Goal: Communication & Community: Participate in discussion

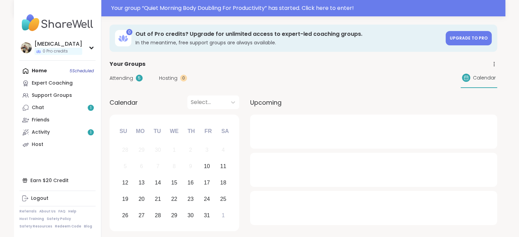
click at [130, 73] on div "Attending 5 Hosting 0 Calendar" at bounding box center [304, 78] width 388 height 20
click at [129, 74] on div "Attending 5 Hosting 0 Calendar" at bounding box center [304, 78] width 388 height 20
click at [129, 75] on span "Attending" at bounding box center [122, 78] width 24 height 7
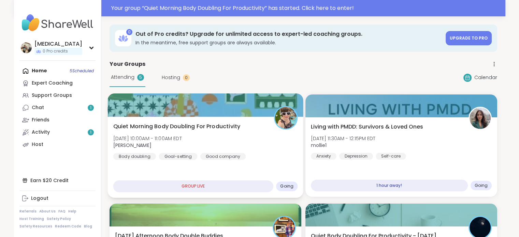
click at [228, 130] on span "Quiet Morning Body Doubling For Productivity" at bounding box center [176, 126] width 127 height 8
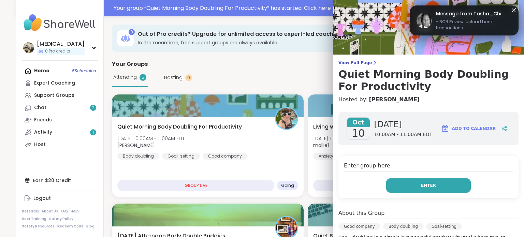
click at [393, 187] on button "Enter" at bounding box center [428, 185] width 85 height 14
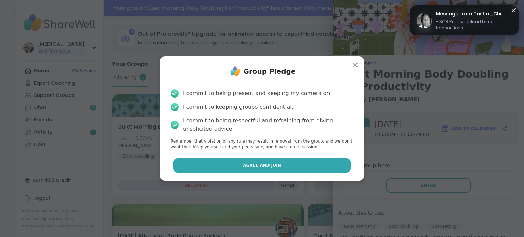
click at [305, 164] on button "Agree and Join" at bounding box center [262, 165] width 178 height 14
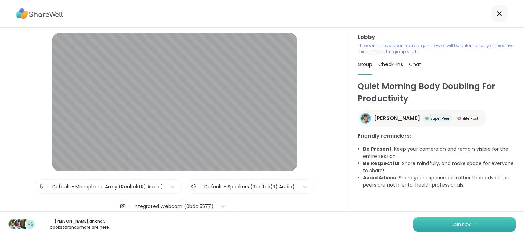
click at [417, 226] on button "Join now" at bounding box center [464, 224] width 102 height 14
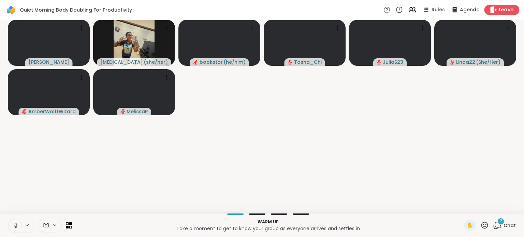
click at [507, 9] on span "Leave" at bounding box center [506, 9] width 15 height 7
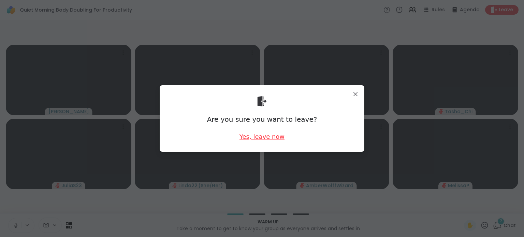
click at [270, 135] on div "Yes, leave now" at bounding box center [261, 136] width 45 height 9
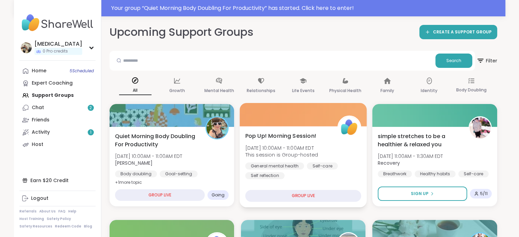
click at [292, 104] on div at bounding box center [302, 114] width 127 height 23
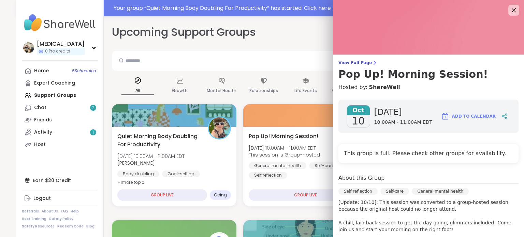
click at [197, 162] on div "Quiet Morning Body Doubling For Productivity Fri, Oct 10 | 10:00AM - 11:00AM ED…" at bounding box center [174, 159] width 114 height 55
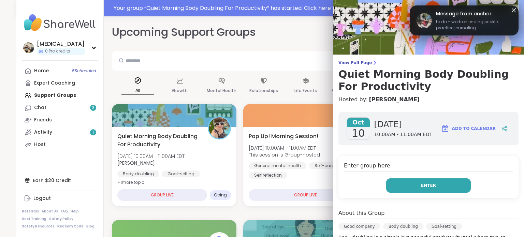
click at [435, 190] on button "Enter" at bounding box center [428, 185] width 85 height 14
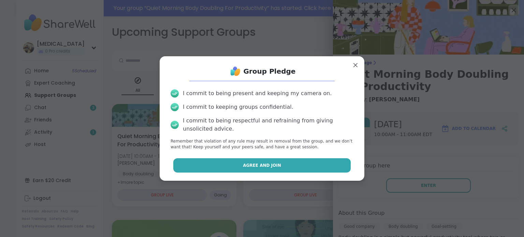
click at [280, 167] on button "Agree and Join" at bounding box center [262, 165] width 178 height 14
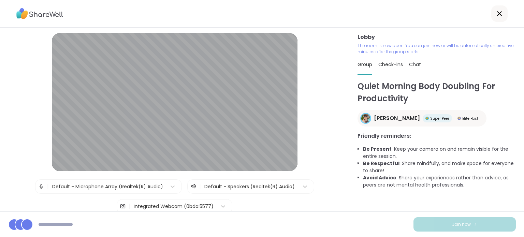
click at [181, 211] on div "Integrated Webcam (0bda:5577)" at bounding box center [173, 207] width 87 height 14
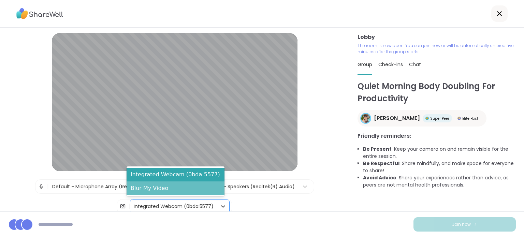
click at [181, 189] on div "Blur My Video" at bounding box center [176, 188] width 98 height 14
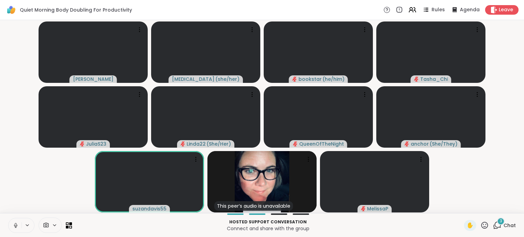
click at [15, 230] on button at bounding box center [15, 225] width 13 height 14
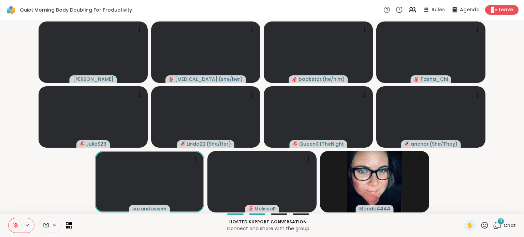
click at [497, 230] on div "3 Chat" at bounding box center [504, 225] width 23 height 11
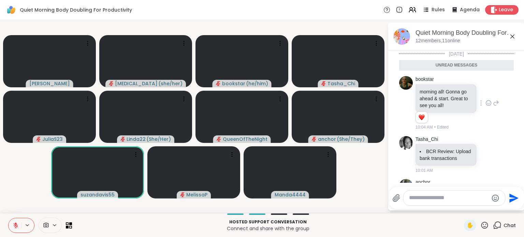
click at [485, 100] on icon at bounding box center [488, 103] width 6 height 7
click at [485, 93] on div "Select Reaction: Heart" at bounding box center [488, 92] width 6 height 6
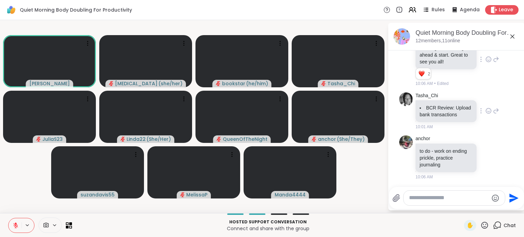
scroll to position [49, 0]
click at [474, 197] on textarea "Type your message" at bounding box center [448, 197] width 79 height 7
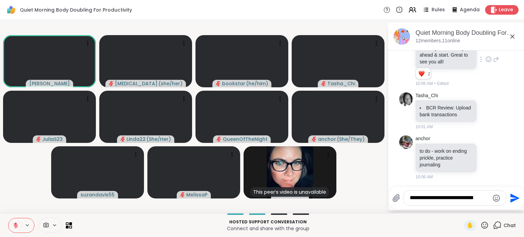
type textarea "**********"
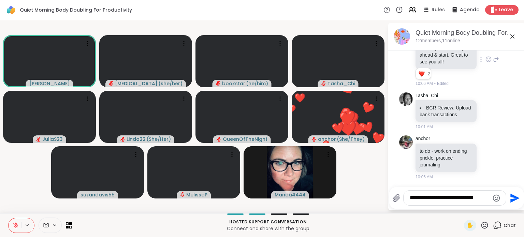
click at [19, 224] on button at bounding box center [15, 225] width 13 height 14
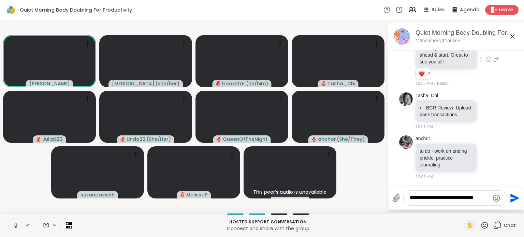
click at [15, 222] on button at bounding box center [15, 225] width 13 height 14
click at [485, 198] on textarea "**********" at bounding box center [449, 197] width 79 height 7
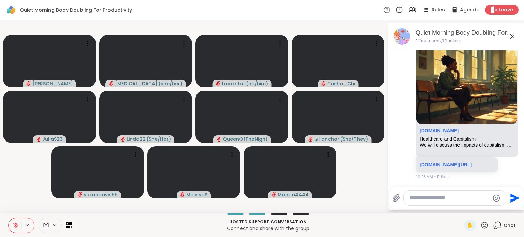
scroll to position [301, 0]
click at [456, 161] on p "sharewellnow.com/session/healthcare-and-capitalism/834f9759-aade-4bef-a3cd-aa72…" at bounding box center [457, 164] width 74 height 7
click at [434, 163] on link "sharewellnow.com/session/healthcare-and-capitalism/834f9759-aade-4bef-a3cd-aa72…" at bounding box center [446, 164] width 52 height 5
click at [446, 197] on textarea "Type your message" at bounding box center [449, 197] width 79 height 7
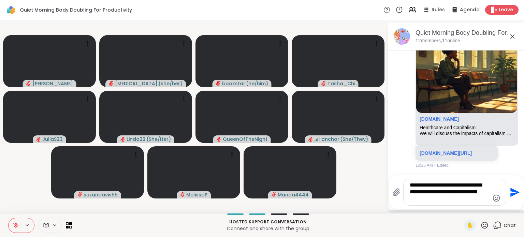
type textarea "**********"
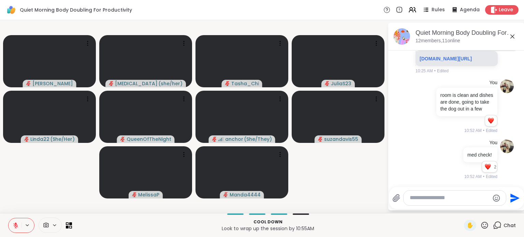
scroll to position [443, 0]
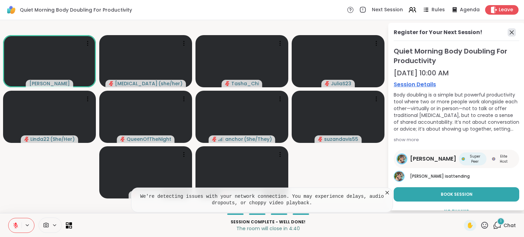
click at [508, 33] on icon at bounding box center [512, 32] width 8 height 8
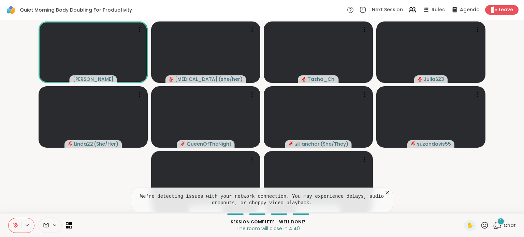
click at [504, 225] on span "Chat" at bounding box center [510, 225] width 12 height 7
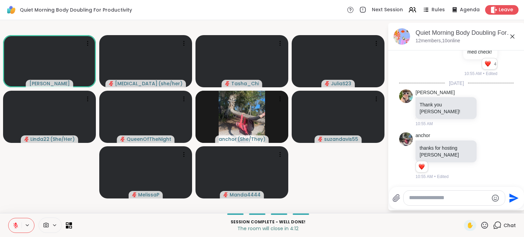
scroll to position [539, 0]
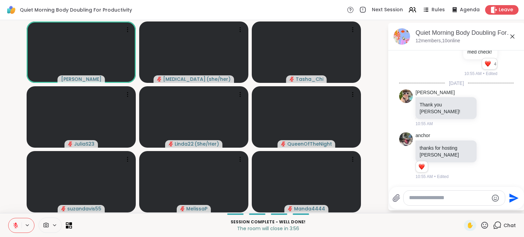
click at [483, 225] on icon at bounding box center [484, 225] width 7 height 7
click at [461, 206] on span "❤️" at bounding box center [464, 207] width 7 height 8
click at [487, 111] on icon at bounding box center [488, 107] width 6 height 7
click at [437, 100] on div "Select Reaction: Heart" at bounding box center [434, 97] width 6 height 6
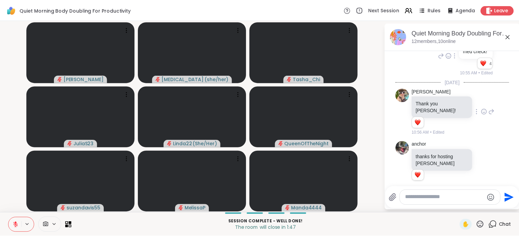
scroll to position [549, 0]
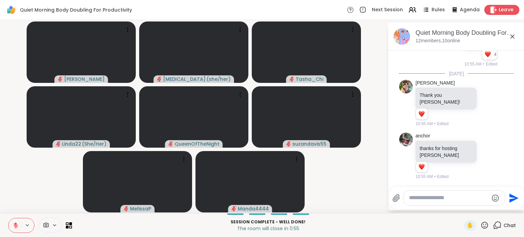
click at [506, 11] on span "Leave" at bounding box center [506, 9] width 15 height 7
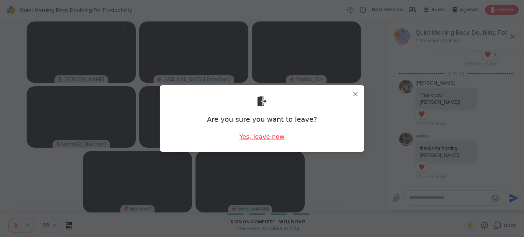
click at [255, 135] on div "Yes, leave now" at bounding box center [261, 136] width 45 height 9
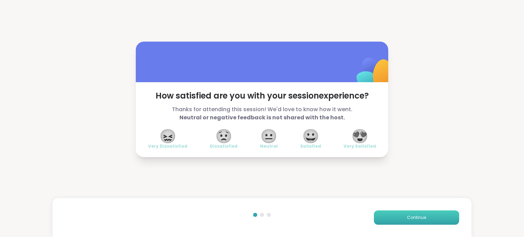
click at [407, 217] on span "Continue" at bounding box center [416, 218] width 19 height 6
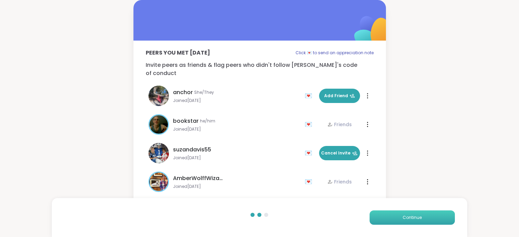
click at [404, 217] on span "Continue" at bounding box center [412, 218] width 19 height 6
click at [404, 217] on button "Continue" at bounding box center [411, 217] width 85 height 14
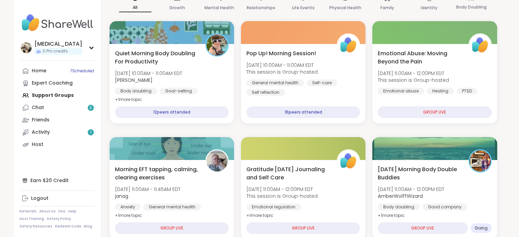
scroll to position [102, 0]
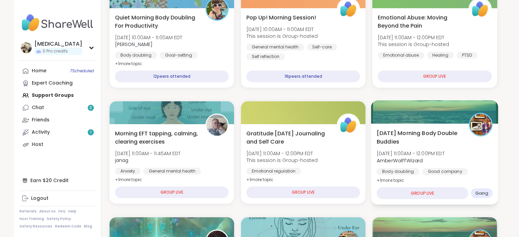
click at [469, 157] on div "Friday Morning Body Double Buddies Fri, Oct 10 | 11:00AM - 12:00PM EDT AmberWol…" at bounding box center [435, 157] width 116 height 56
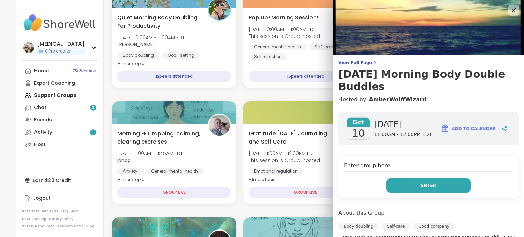
click at [429, 178] on button "Enter" at bounding box center [428, 185] width 85 height 14
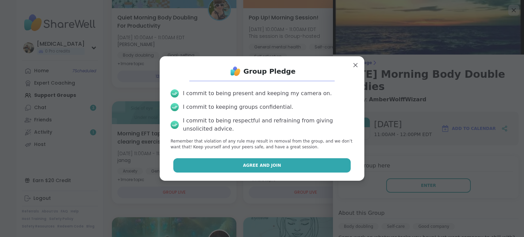
click at [247, 162] on button "Agree and Join" at bounding box center [262, 165] width 178 height 14
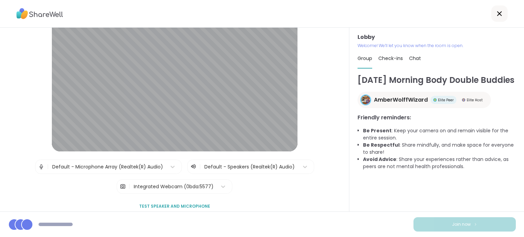
scroll to position [50, 0]
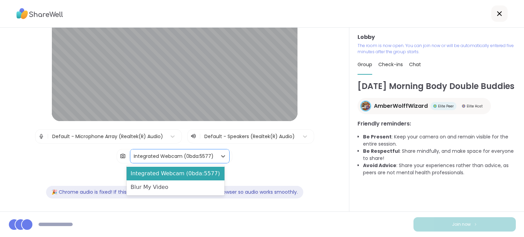
click at [181, 158] on div "Integrated Webcam (0bda:5577)" at bounding box center [174, 156] width 80 height 7
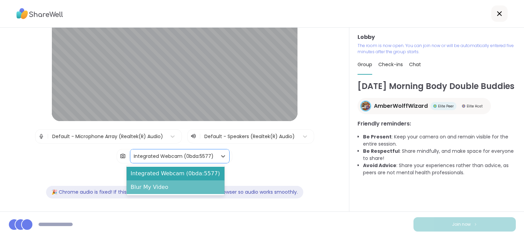
click at [188, 187] on div "Blur My Video" at bounding box center [176, 187] width 98 height 14
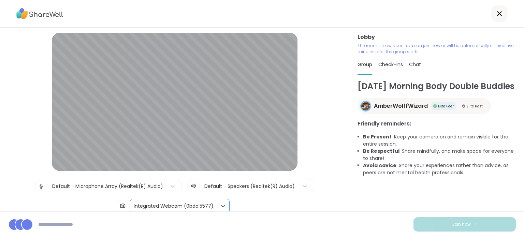
scroll to position [0, 0]
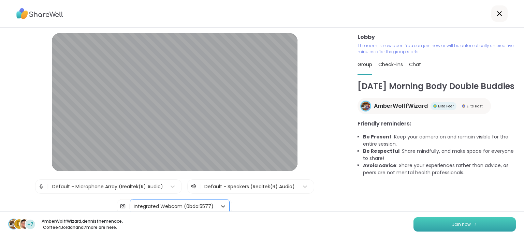
click at [413, 224] on button "Join now" at bounding box center [464, 224] width 102 height 14
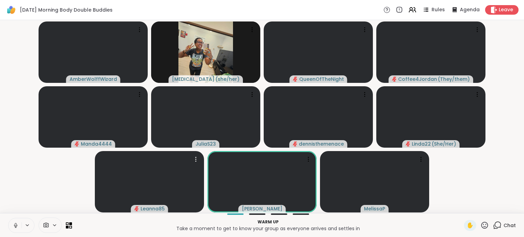
click at [15, 222] on button at bounding box center [15, 225] width 13 height 14
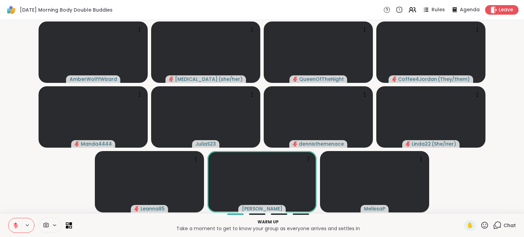
click at [504, 225] on span "Chat" at bounding box center [510, 225] width 12 height 7
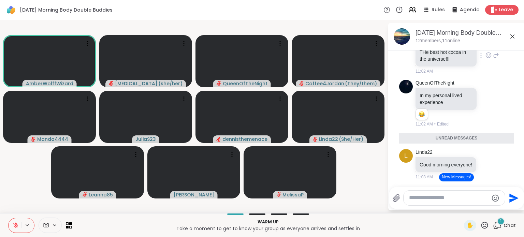
scroll to position [188, 0]
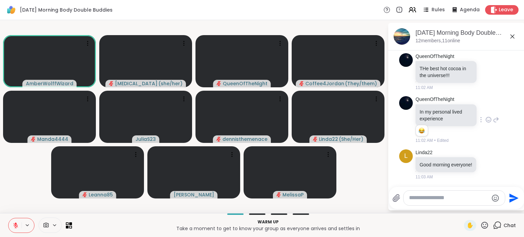
click at [485, 116] on icon at bounding box center [488, 119] width 6 height 7
click at [455, 106] on div "Select Reaction: Joy" at bounding box center [458, 109] width 6 height 6
click at [486, 162] on icon at bounding box center [488, 164] width 5 height 5
click at [481, 147] on button "Select Reaction: Heart" at bounding box center [488, 154] width 14 height 14
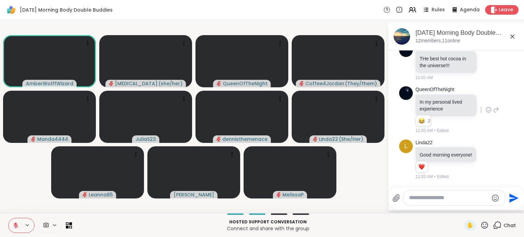
click at [445, 202] on div at bounding box center [454, 198] width 101 height 15
click at [444, 199] on textarea "Type your message" at bounding box center [448, 197] width 79 height 7
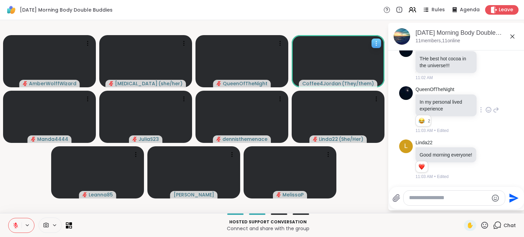
click at [376, 43] on icon at bounding box center [376, 43] width 1 height 1
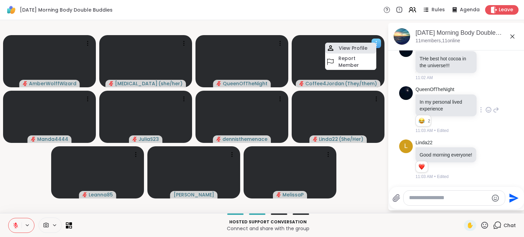
click at [369, 47] on div "View Profile" at bounding box center [350, 48] width 51 height 11
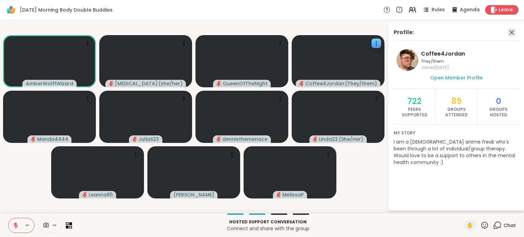
click at [512, 31] on icon at bounding box center [512, 32] width 4 height 4
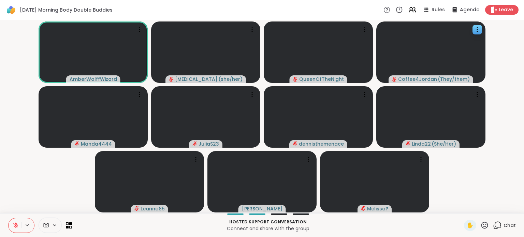
click at [498, 228] on div "Chat" at bounding box center [504, 225] width 23 height 11
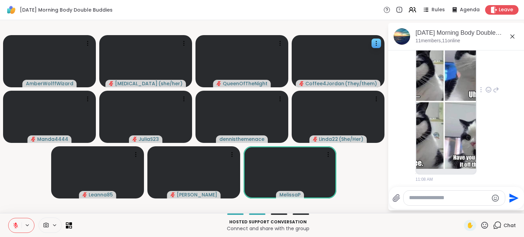
scroll to position [481, 0]
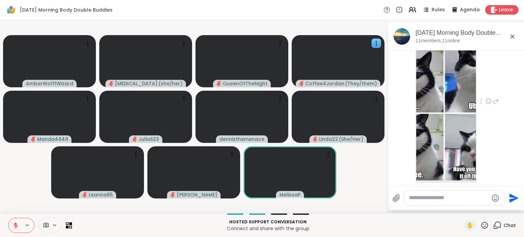
click at [451, 135] on img at bounding box center [446, 99] width 60 height 162
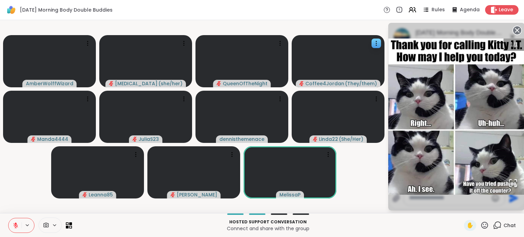
click at [516, 32] on circle at bounding box center [517, 30] width 8 height 8
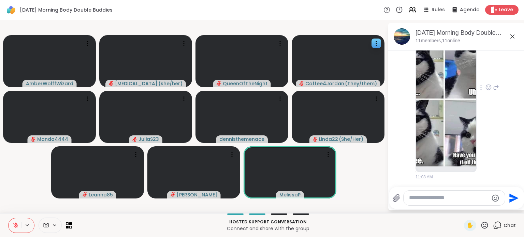
scroll to position [524, 0]
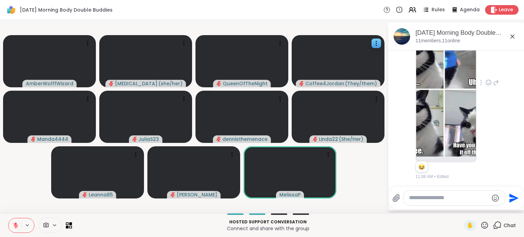
click at [486, 81] on icon at bounding box center [488, 82] width 5 height 5
click at [455, 73] on div "Select Reaction: Joy" at bounding box center [458, 72] width 6 height 6
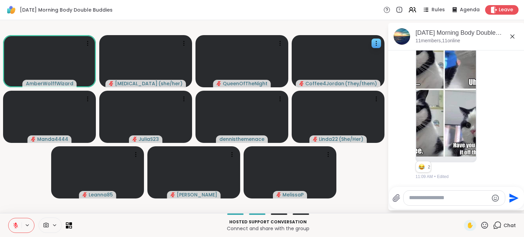
click at [13, 227] on icon at bounding box center [16, 225] width 6 height 6
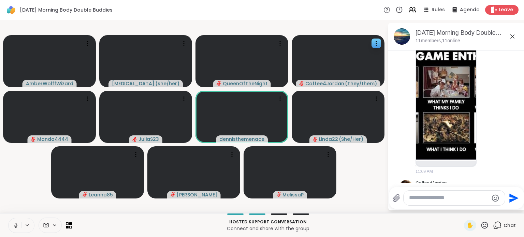
scroll to position [652, 0]
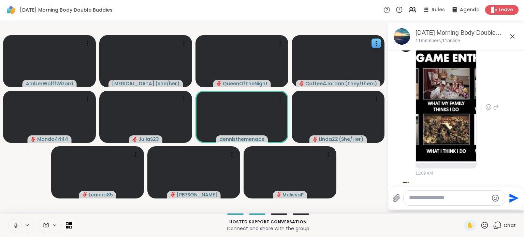
click at [423, 146] on img at bounding box center [446, 105] width 60 height 116
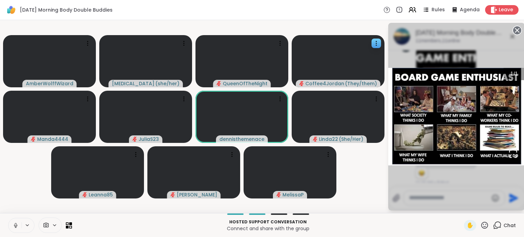
click at [515, 31] on circle at bounding box center [517, 30] width 8 height 8
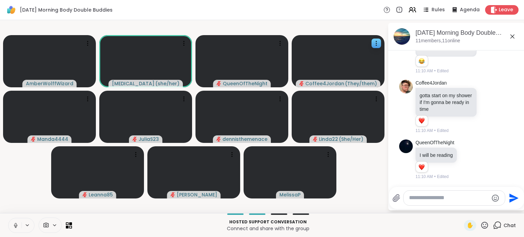
scroll to position [847, 0]
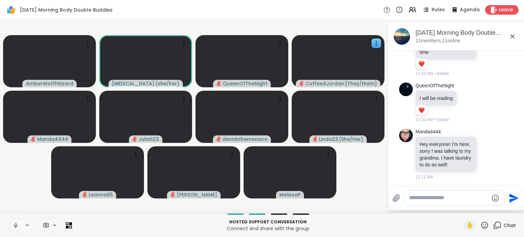
click at [15, 223] on icon at bounding box center [16, 225] width 6 height 6
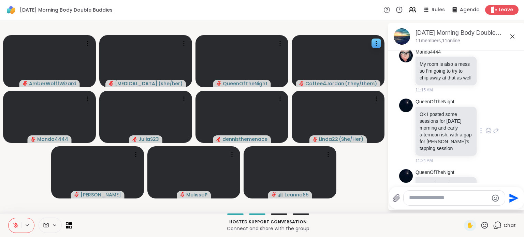
scroll to position [969, 0]
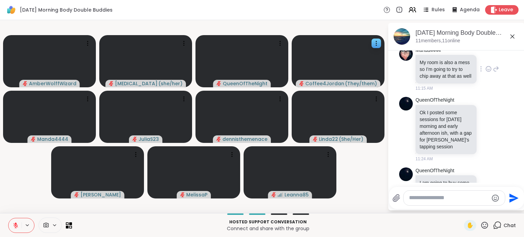
click at [485, 72] on icon at bounding box center [488, 69] width 6 height 7
click at [485, 61] on div "Select Reaction: Heart" at bounding box center [488, 58] width 6 height 6
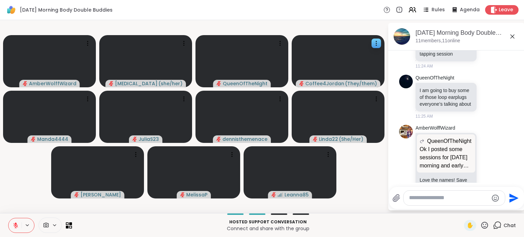
scroll to position [1106, 0]
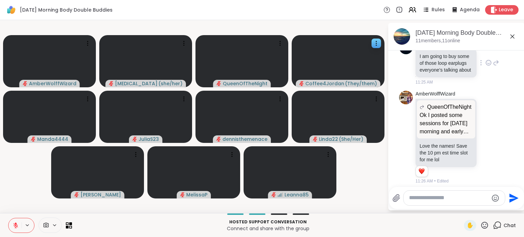
click at [493, 67] on icon at bounding box center [496, 63] width 6 height 8
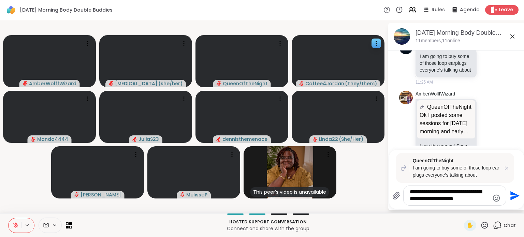
type textarea "**********"
click at [495, 203] on div "**********" at bounding box center [455, 195] width 102 height 19
click at [496, 197] on icon "Emoji picker" at bounding box center [496, 197] width 7 height 7
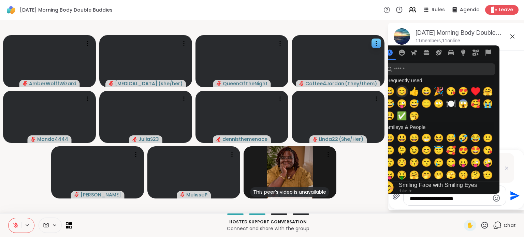
click at [401, 94] on span "😊" at bounding box center [402, 92] width 10 height 10
click at [401, 89] on span "😊" at bounding box center [402, 92] width 10 height 10
click at [512, 198] on icon "Send" at bounding box center [514, 195] width 9 height 9
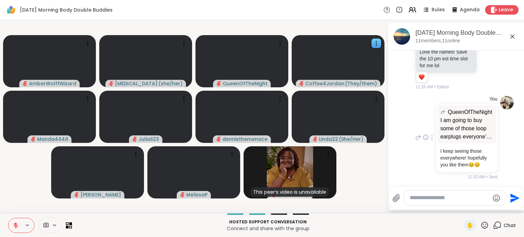
scroll to position [1239, 0]
click at [451, 199] on textarea "Type your message" at bounding box center [449, 197] width 79 height 7
type textarea "**********"
click at [494, 199] on icon "Emoji picker" at bounding box center [496, 198] width 8 height 8
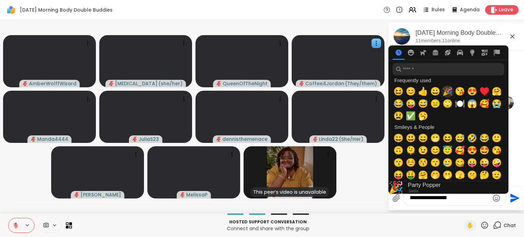
click at [445, 91] on span "🎉" at bounding box center [447, 92] width 10 height 10
click at [515, 203] on icon "Send" at bounding box center [514, 198] width 11 height 11
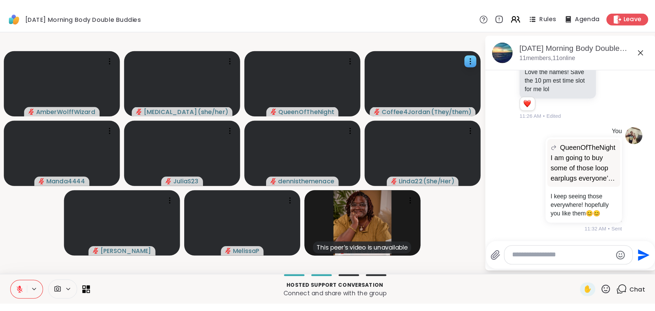
scroll to position [1275, 0]
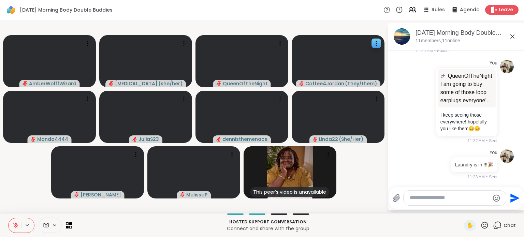
click at [502, 4] on div "Friday Morning Body Double Buddies Rules Agenda Leave" at bounding box center [262, 10] width 524 height 20
click at [504, 8] on span "Leave" at bounding box center [506, 9] width 15 height 7
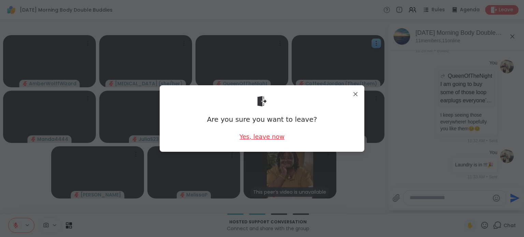
click at [251, 140] on div "Yes, leave now" at bounding box center [261, 136] width 45 height 9
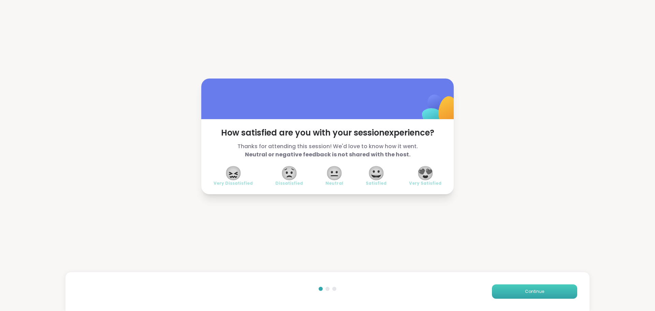
click at [519, 237] on button "Continue" at bounding box center [534, 291] width 85 height 14
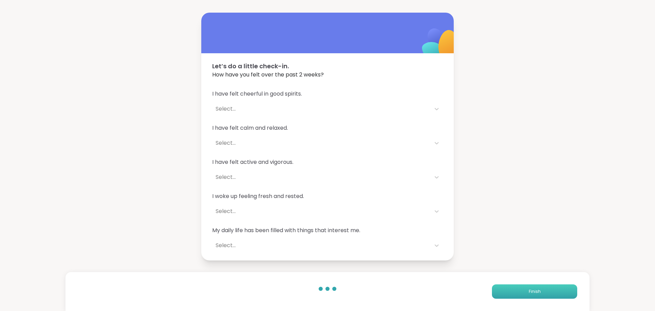
click at [519, 237] on button "Finish" at bounding box center [534, 291] width 85 height 14
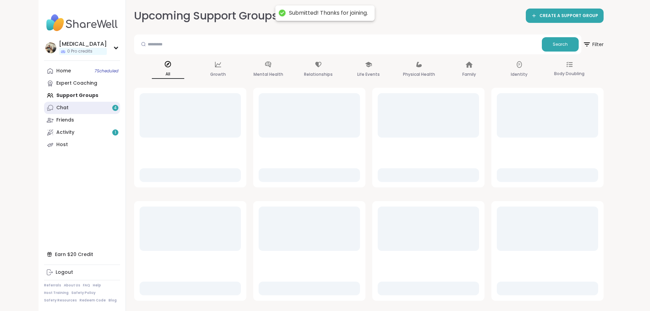
click at [44, 105] on link "Chat 4" at bounding box center [82, 108] width 76 height 12
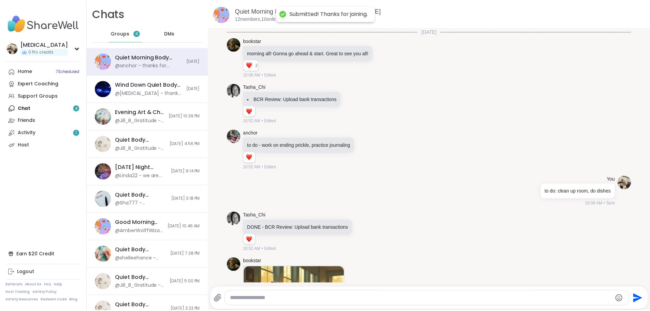
scroll to position [311, 0]
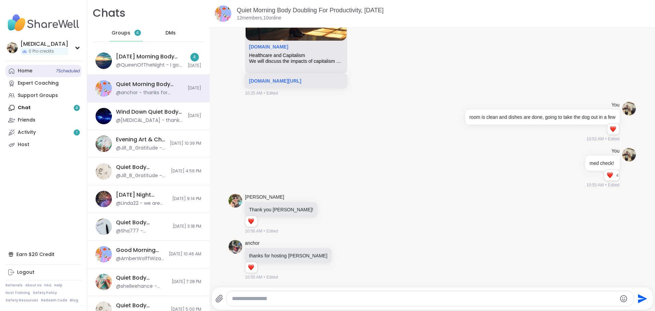
click at [9, 76] on link "Home 7 Scheduled" at bounding box center [43, 71] width 76 height 12
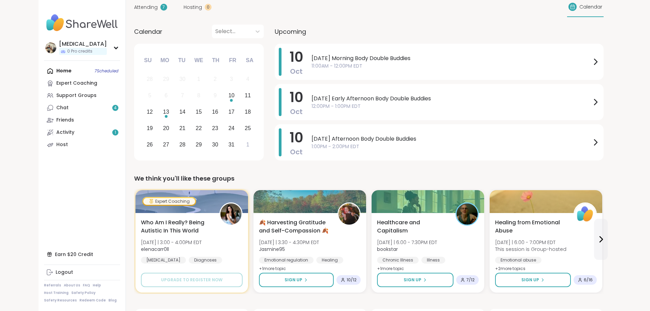
scroll to position [136, 0]
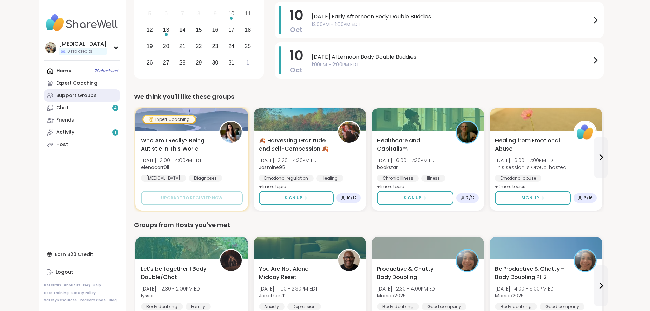
click at [56, 92] on div "Support Groups" at bounding box center [76, 95] width 40 height 7
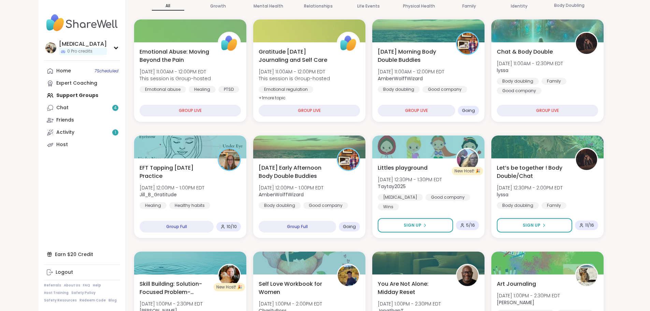
scroll to position [102, 0]
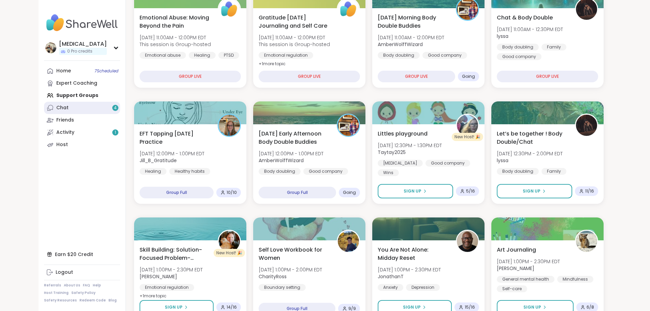
click at [56, 104] on div "Chat 4" at bounding box center [62, 107] width 12 height 7
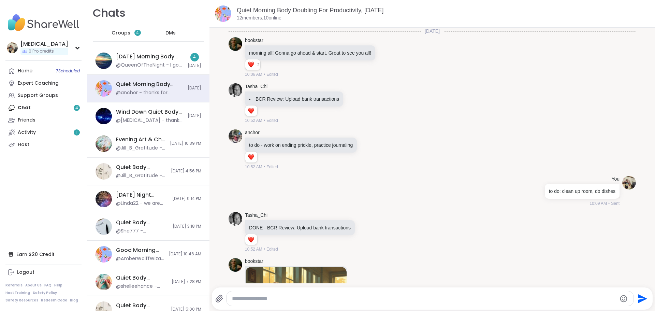
scroll to position [311, 0]
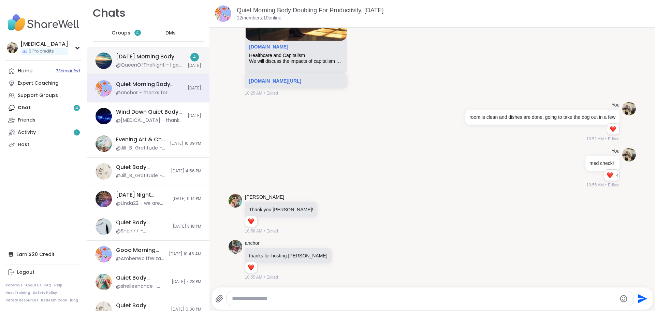
click at [146, 62] on div "@QueenOfTheNight - I got the engage and the quiet. I’m too suspicious of the sw…" at bounding box center [150, 65] width 68 height 7
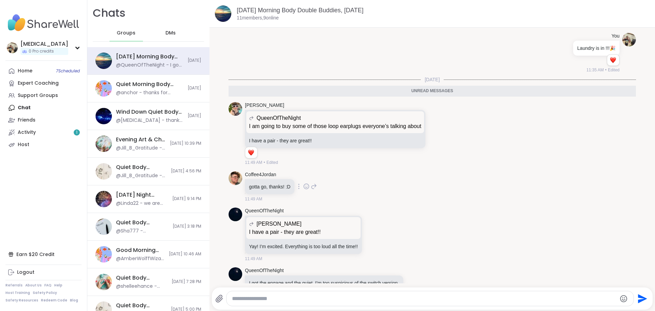
scroll to position [1159, 0]
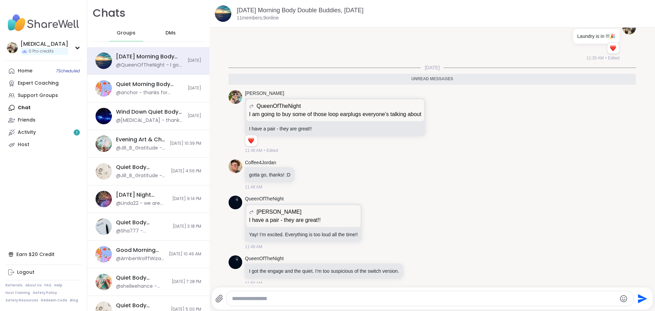
click at [372, 237] on textarea "Type your message" at bounding box center [424, 298] width 385 height 7
click at [400, 237] on textarea "Type your message" at bounding box center [424, 298] width 385 height 7
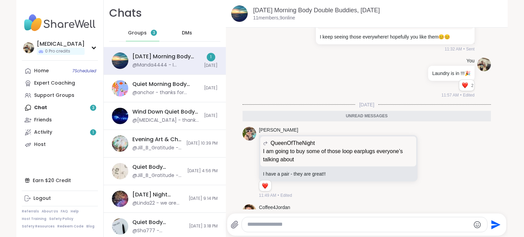
scroll to position [1238, 0]
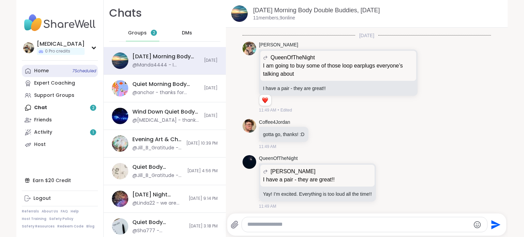
click at [40, 75] on link "Home 7 Scheduled" at bounding box center [60, 71] width 76 height 12
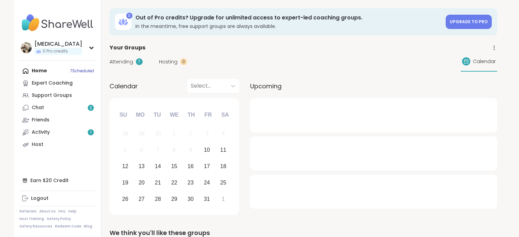
click at [120, 57] on div "Attending 7 Hosting 0 Calendar" at bounding box center [304, 62] width 388 height 20
click at [121, 61] on span "Attending" at bounding box center [122, 61] width 24 height 7
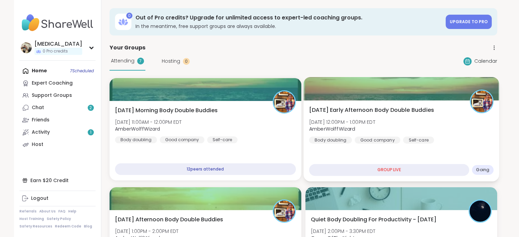
click at [367, 132] on div "Friday Early Afternoon Body Double Buddies Fri, Oct 10 | 12:00PM - 1:00PM EDT A…" at bounding box center [401, 125] width 185 height 38
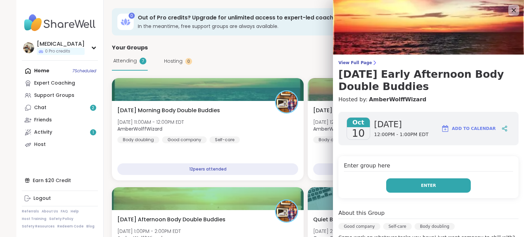
click at [398, 189] on button "Enter" at bounding box center [428, 185] width 85 height 14
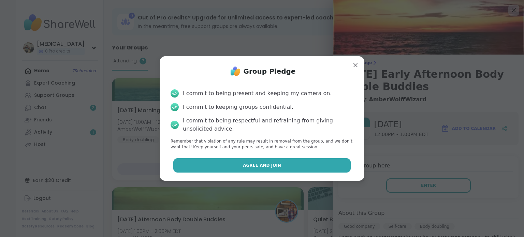
click at [318, 167] on button "Agree and Join" at bounding box center [262, 165] width 178 height 14
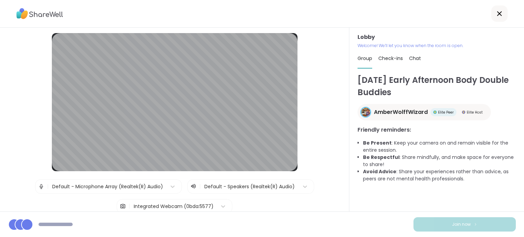
click at [168, 205] on div "Integrated Webcam (0bda:5577)" at bounding box center [174, 206] width 80 height 7
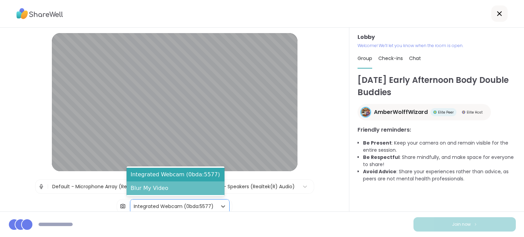
click at [175, 188] on div "Blur My Video" at bounding box center [176, 188] width 98 height 14
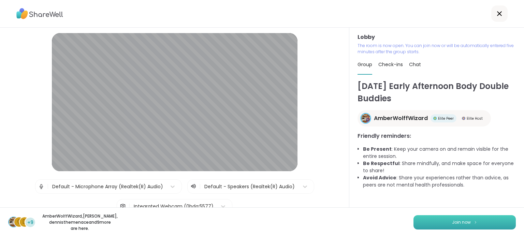
click at [430, 222] on button "Join now" at bounding box center [464, 222] width 102 height 14
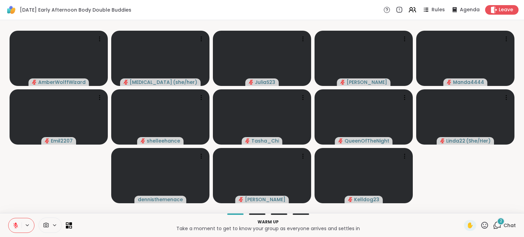
click at [500, 221] on div "2 Chat" at bounding box center [504, 225] width 23 height 11
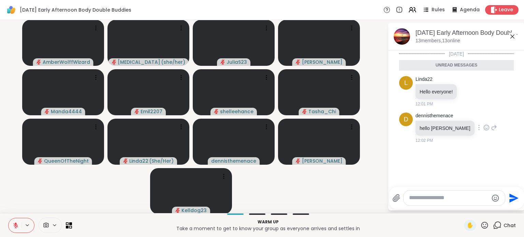
scroll to position [1, 0]
click at [466, 90] on icon at bounding box center [469, 90] width 6 height 7
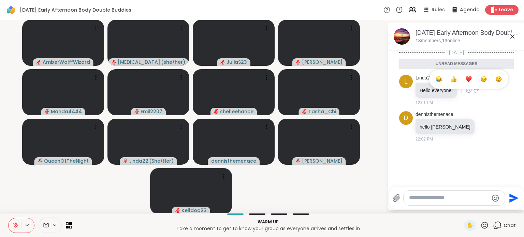
click at [466, 79] on div "Select Reaction: Heart" at bounding box center [469, 79] width 6 height 6
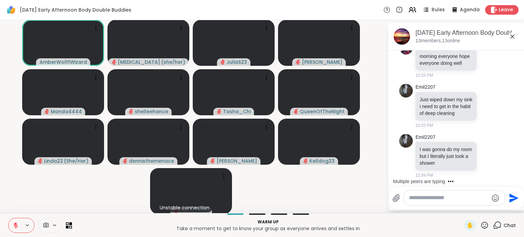
scroll to position [44, 0]
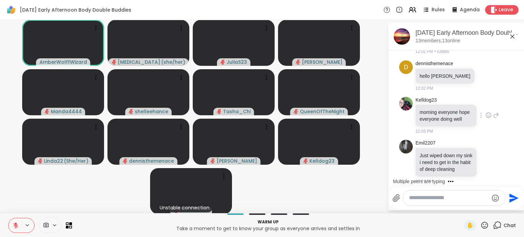
click at [486, 115] on icon at bounding box center [488, 115] width 5 height 5
click at [482, 106] on button "Select Reaction: Heart" at bounding box center [489, 105] width 14 height 14
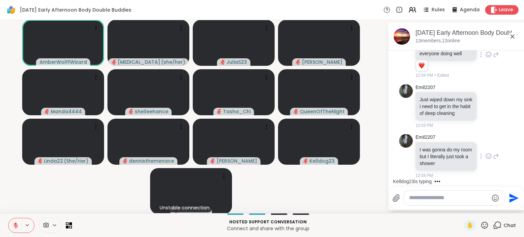
scroll to position [122, 0]
click at [452, 198] on textarea "Type your message" at bounding box center [448, 197] width 79 height 7
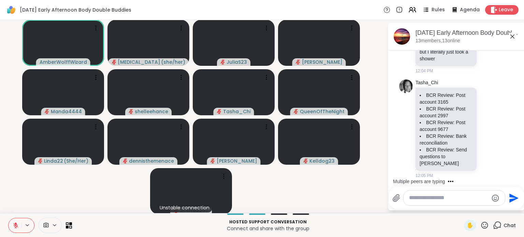
click at [452, 198] on textarea "Type your message" at bounding box center [448, 197] width 79 height 7
type textarea "*"
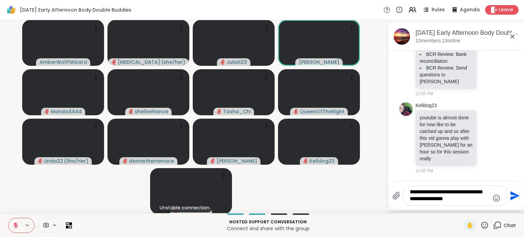
scroll to position [352, 0]
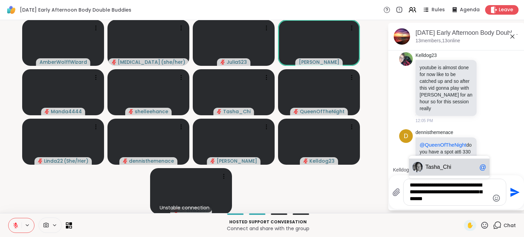
click at [451, 169] on span "Ta sha_Chi" at bounding box center [450, 167] width 51 height 7
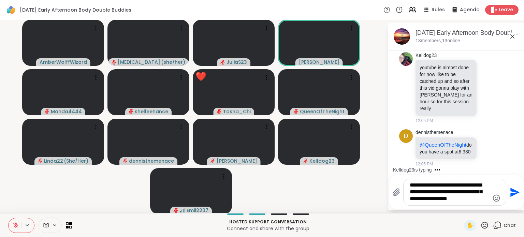
type textarea "**********"
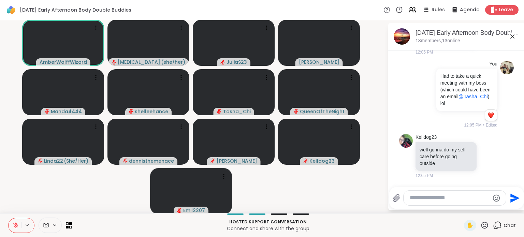
scroll to position [470, 0]
click at [436, 201] on textarea "Type your message" at bounding box center [449, 197] width 79 height 7
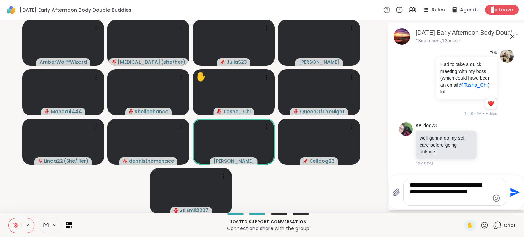
type textarea "**********"
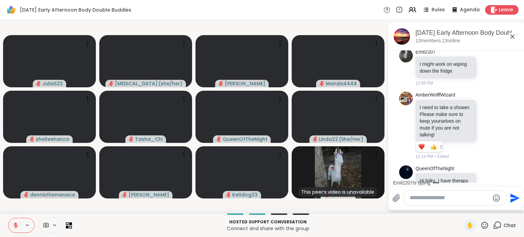
scroll to position [868, 0]
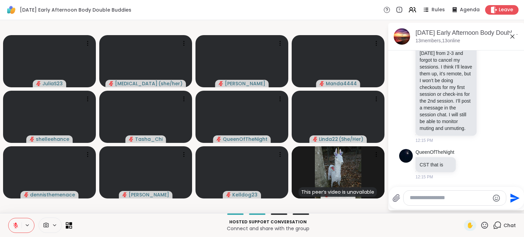
click at [70, 227] on icon at bounding box center [69, 225] width 6 height 6
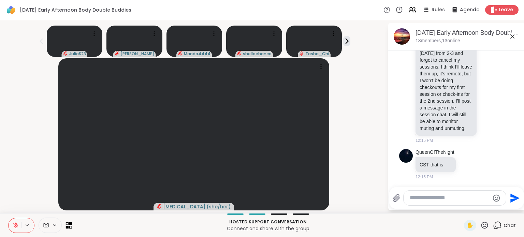
click at [68, 223] on icon at bounding box center [67, 223] width 3 height 3
click at [70, 228] on icon at bounding box center [70, 227] width 3 height 3
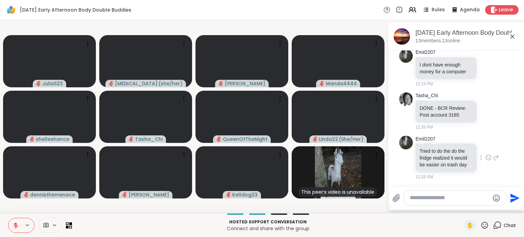
scroll to position [1101, 0]
click at [468, 200] on textarea "Type your message" at bounding box center [449, 197] width 79 height 7
click at [433, 194] on div at bounding box center [455, 198] width 102 height 15
click at [439, 203] on div at bounding box center [455, 198] width 102 height 15
click at [437, 200] on textarea "Type your message" at bounding box center [449, 197] width 79 height 7
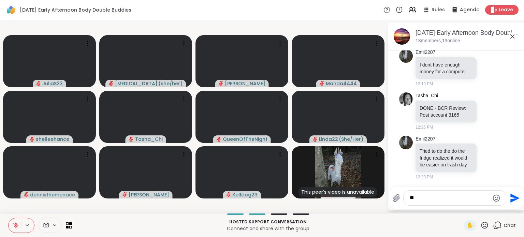
type textarea "*"
click at [461, 201] on textarea "**********" at bounding box center [449, 197] width 79 height 7
click at [464, 200] on textarea "**********" at bounding box center [449, 197] width 79 height 7
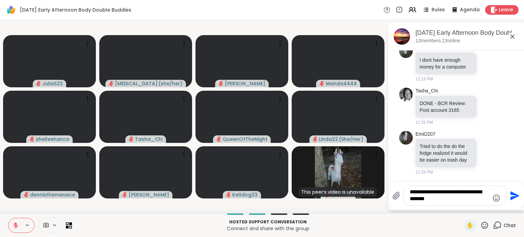
type textarea "**********"
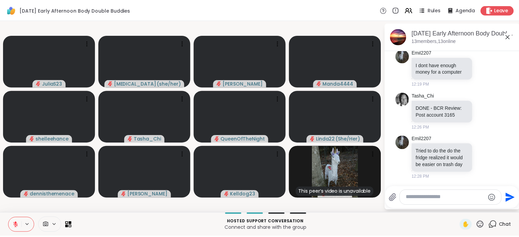
scroll to position [1151, 0]
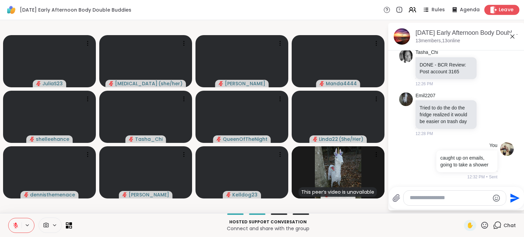
click at [489, 13] on div "Leave" at bounding box center [501, 10] width 35 height 10
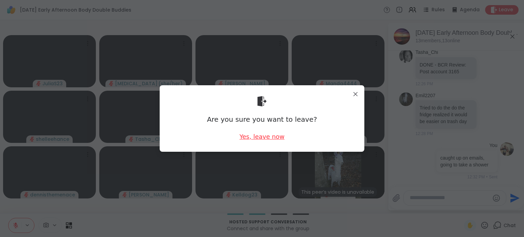
click at [275, 136] on div "Yes, leave now" at bounding box center [261, 136] width 45 height 9
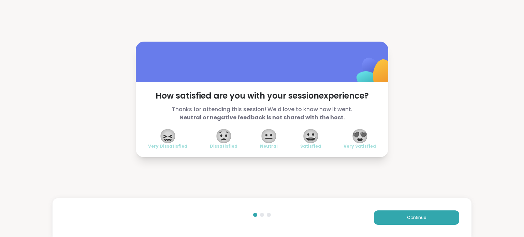
click at [337, 137] on div "😖 Very Dissatisfied 😟 Dissatisfied 😐 Neutral 😀 Satisfied 😍 Very Satisfied" at bounding box center [262, 139] width 228 height 19
click at [515, 114] on div "How satisfied are you with your session experience? Thanks for attending this s…" at bounding box center [262, 99] width 524 height 199
click at [426, 215] on button "Continue" at bounding box center [416, 217] width 85 height 14
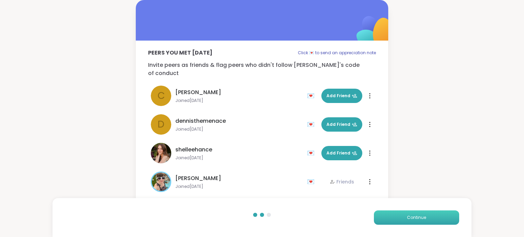
click at [426, 215] on button "Continue" at bounding box center [416, 217] width 85 height 14
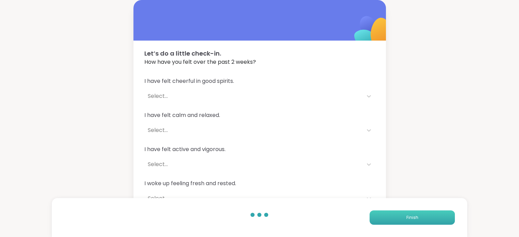
click at [420, 218] on button "Finish" at bounding box center [411, 217] width 85 height 14
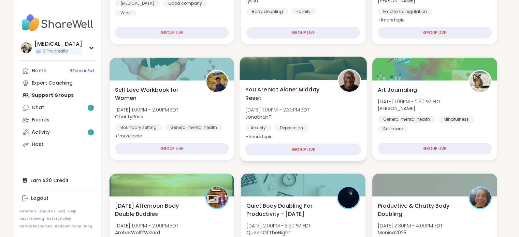
scroll to position [205, 0]
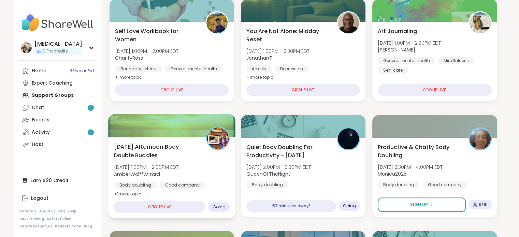
click at [176, 162] on div "Friday Afternoon Body Double Buddies Fri, Oct 10 | 1:00PM - 2:00PM EDT AmberWol…" at bounding box center [172, 171] width 116 height 56
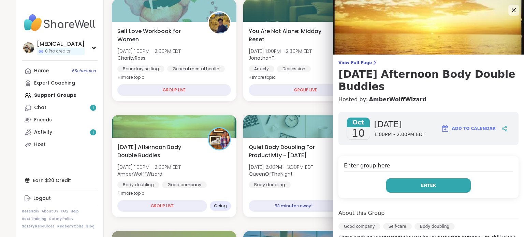
click at [450, 183] on button "Enter" at bounding box center [428, 185] width 85 height 14
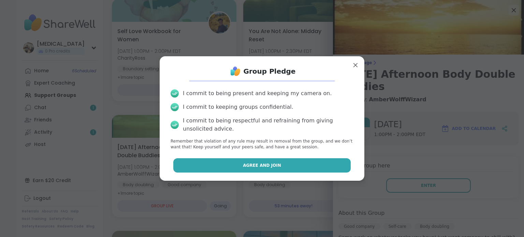
click at [312, 163] on button "Agree and Join" at bounding box center [262, 165] width 178 height 14
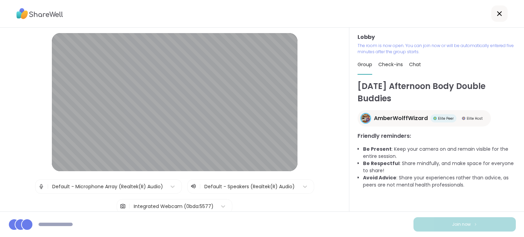
click at [171, 208] on div "Integrated Webcam (0bda:5577)" at bounding box center [174, 206] width 80 height 7
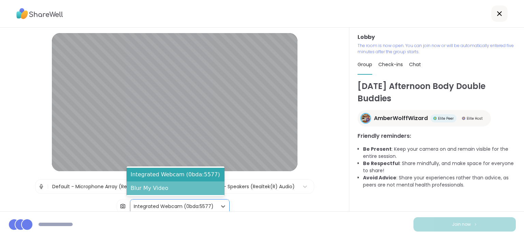
click at [169, 188] on div "Blur My Video" at bounding box center [176, 188] width 98 height 14
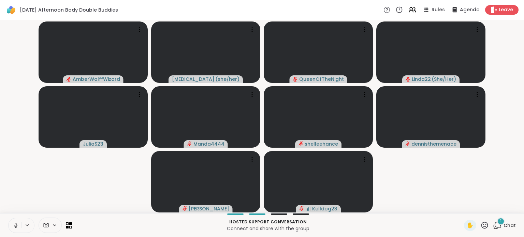
click at [12, 228] on button at bounding box center [15, 225] width 13 height 14
click at [510, 223] on span "Chat" at bounding box center [510, 225] width 12 height 7
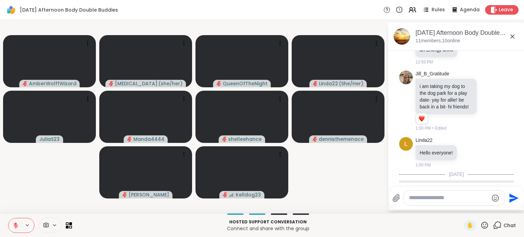
scroll to position [136, 0]
click at [485, 103] on icon at bounding box center [488, 100] width 6 height 7
click at [485, 91] on div "Select Reaction: Heart" at bounding box center [488, 89] width 6 height 6
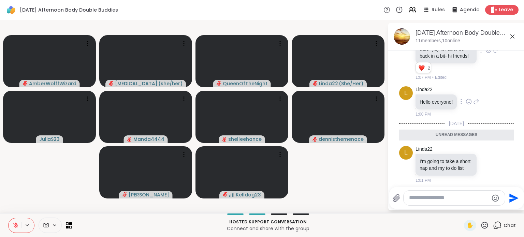
scroll to position [202, 0]
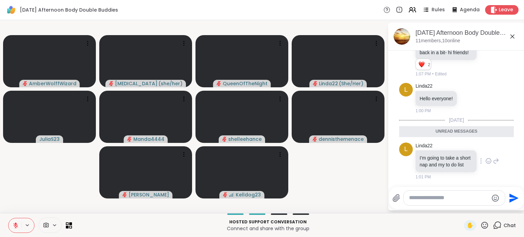
click at [485, 158] on icon at bounding box center [488, 161] width 6 height 7
click at [470, 148] on div "Select Reaction: Thumbs up" at bounding box center [473, 150] width 6 height 6
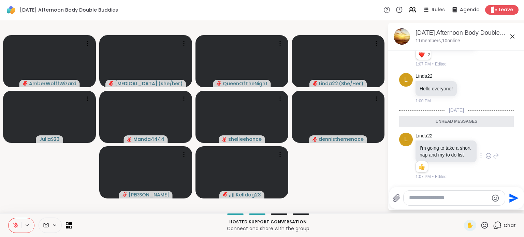
click at [464, 203] on div at bounding box center [454, 198] width 101 height 15
click at [463, 200] on textarea "Type your message" at bounding box center [448, 197] width 79 height 7
click at [450, 207] on div "Send" at bounding box center [456, 198] width 135 height 22
click at [450, 202] on div at bounding box center [454, 198] width 101 height 15
click at [450, 202] on textarea "Type your message" at bounding box center [448, 197] width 79 height 7
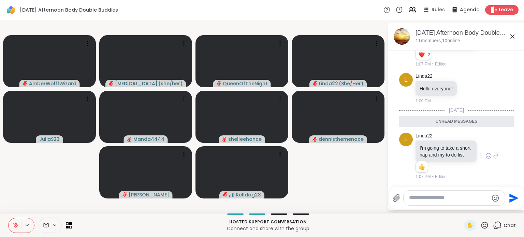
click at [448, 199] on textarea "Type your message" at bounding box center [448, 197] width 79 height 7
type textarea "*"
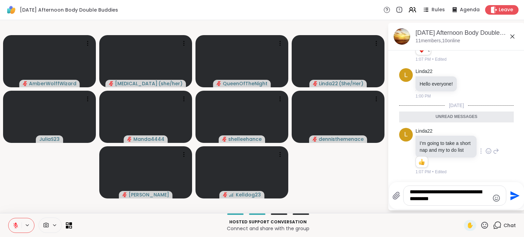
type textarea "**********"
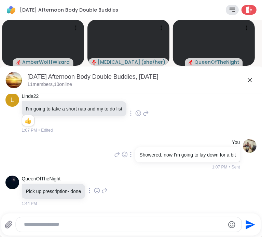
scroll to position [231, 0]
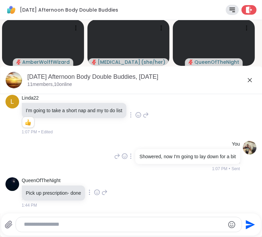
click at [100, 189] on icon at bounding box center [97, 192] width 6 height 7
click at [85, 183] on div "Select Reaction: Thumbs up" at bounding box center [82, 181] width 6 height 6
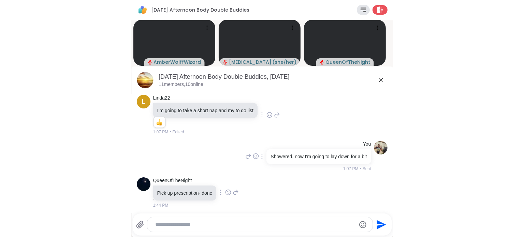
scroll to position [241, 0]
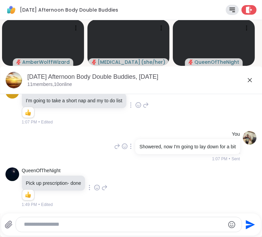
click at [245, 79] on icon at bounding box center [249, 80] width 8 height 8
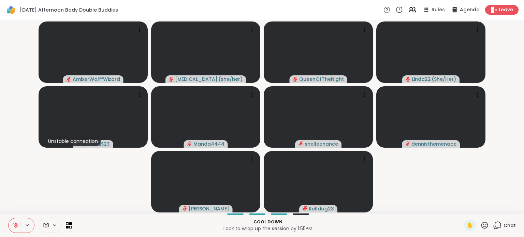
click at [33, 176] on video-player-container "AmberWolffWizard Makena ( she/her ) QueenOfTheNight Linda22 ( She/Her ) Unstabl…" at bounding box center [262, 117] width 516 height 188
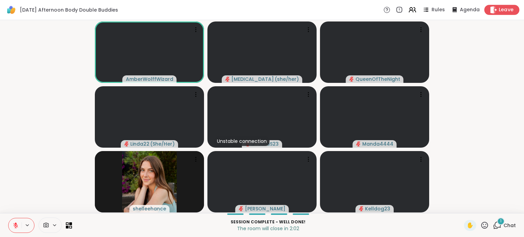
click at [500, 6] on span "Leave" at bounding box center [506, 9] width 15 height 7
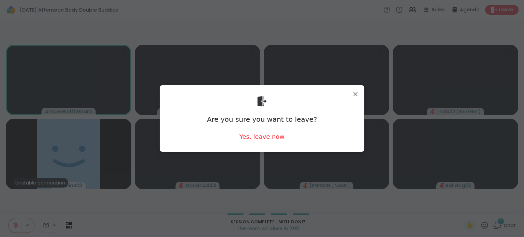
click at [268, 132] on div "Yes, leave now" at bounding box center [261, 136] width 45 height 9
click at [266, 136] on div "Yes, leave now" at bounding box center [261, 136] width 45 height 9
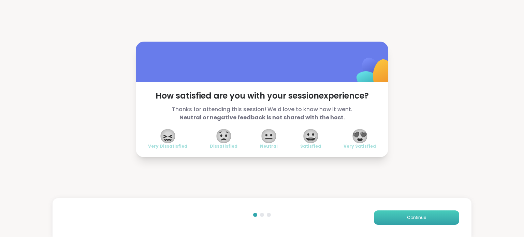
click at [384, 219] on button "Continue" at bounding box center [416, 217] width 85 height 14
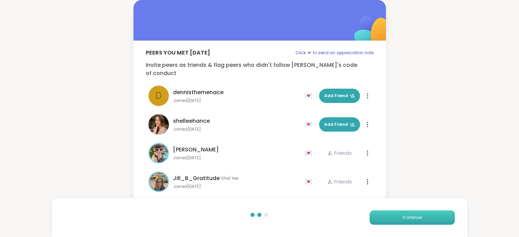
click at [384, 219] on button "Continue" at bounding box center [411, 217] width 85 height 14
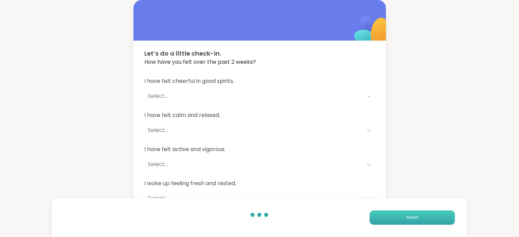
click at [384, 219] on button "Finish" at bounding box center [411, 217] width 85 height 14
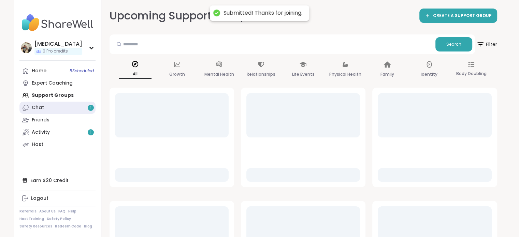
click at [61, 106] on link "Chat 1" at bounding box center [57, 108] width 76 height 12
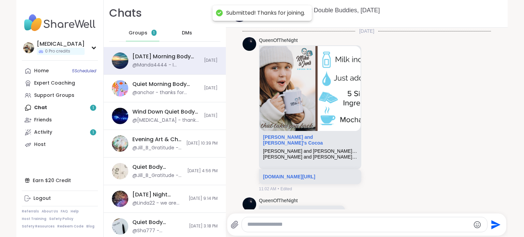
scroll to position [1317, 0]
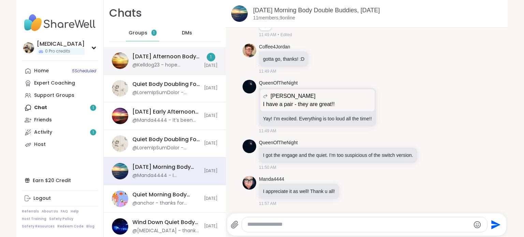
click at [162, 54] on div "Friday Afternoon Body Double Buddies, Oct 10" at bounding box center [166, 57] width 68 height 8
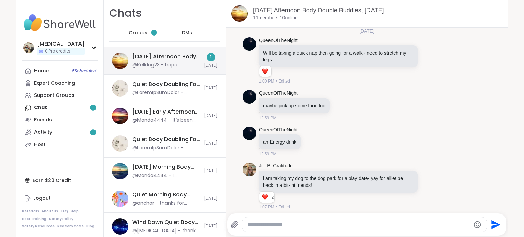
scroll to position [227, 0]
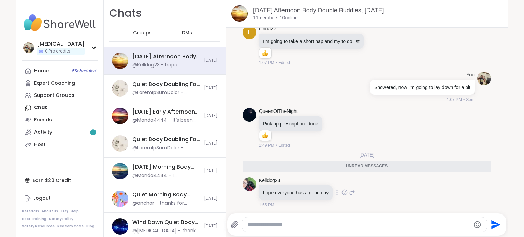
click at [341, 189] on icon at bounding box center [344, 192] width 6 height 7
click at [287, 184] on span "Select Reaction: Heart" at bounding box center [290, 181] width 6 height 7
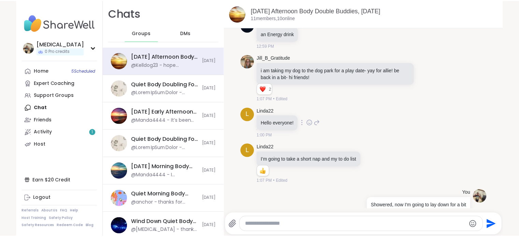
scroll to position [236, 0]
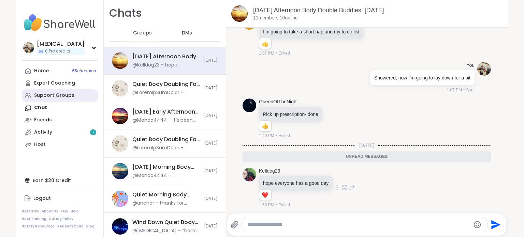
click at [45, 95] on div "Support Groups" at bounding box center [54, 95] width 40 height 7
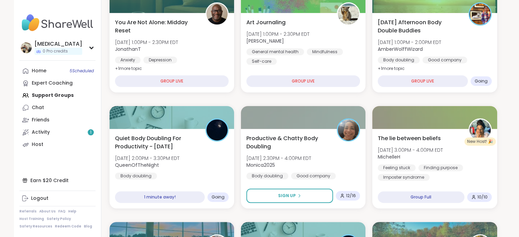
scroll to position [214, 0]
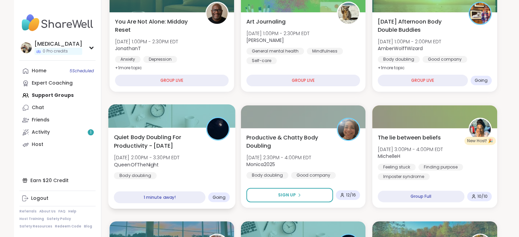
click at [220, 170] on div "Quiet Body Doubling For Productivity - Friday Fri, Oct 10 | 2:00PM - 3:30PM EDT…" at bounding box center [172, 156] width 116 height 46
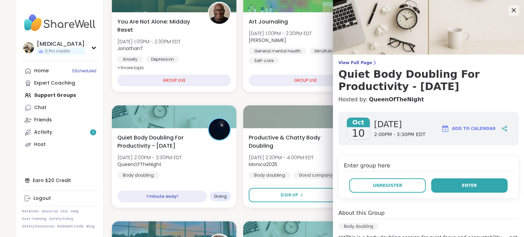
click at [462, 188] on span "Enter" at bounding box center [469, 186] width 15 height 6
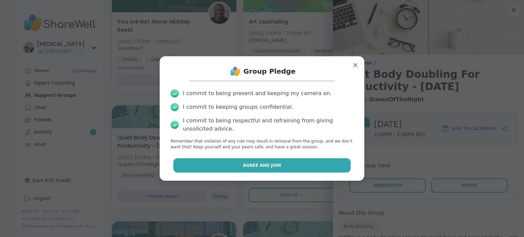
click at [261, 170] on button "Agree and Join" at bounding box center [262, 165] width 178 height 14
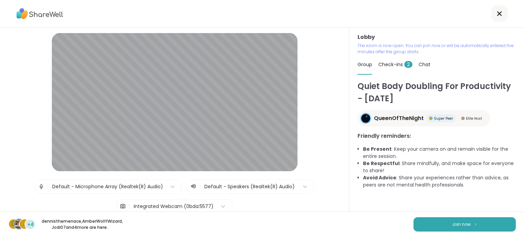
click at [153, 204] on div "Integrated Webcam (0bda:5577)" at bounding box center [174, 206] width 80 height 7
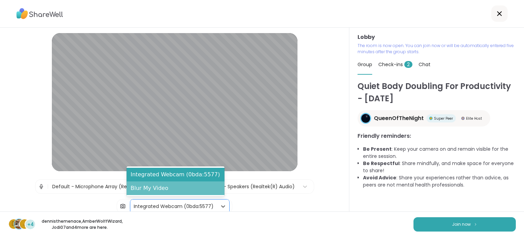
click at [164, 189] on div "Blur My Video" at bounding box center [176, 188] width 98 height 14
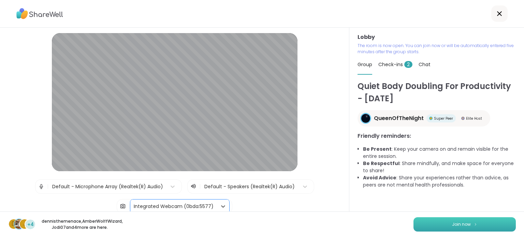
click at [421, 225] on button "Join now" at bounding box center [464, 224] width 102 height 14
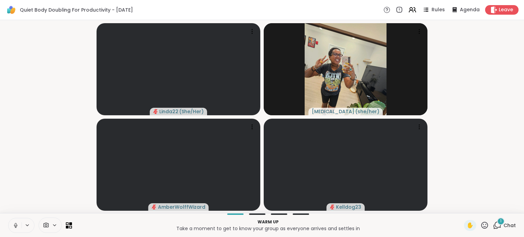
click at [15, 223] on icon at bounding box center [16, 225] width 6 height 6
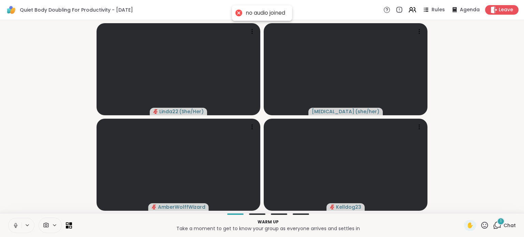
click at [19, 226] on button at bounding box center [15, 225] width 13 height 14
click at [493, 225] on icon at bounding box center [497, 225] width 9 height 9
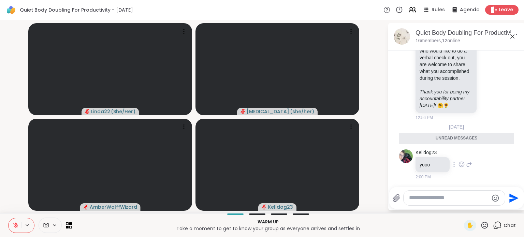
scroll to position [715, 0]
click at [421, 198] on textarea "Type your message" at bounding box center [448, 197] width 79 height 7
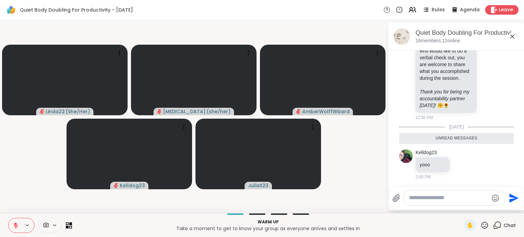
click at [40, 223] on span at bounding box center [45, 225] width 13 height 6
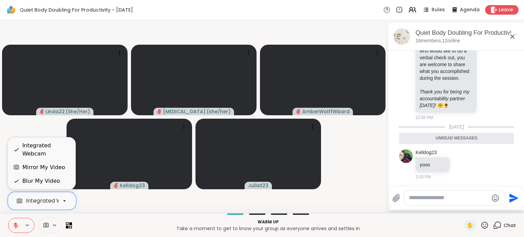
click at [49, 203] on div "Integrated Webcam" at bounding box center [53, 201] width 55 height 8
click at [43, 184] on div "Blur My Video" at bounding box center [41, 181] width 38 height 8
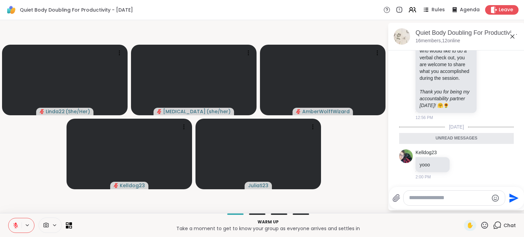
click at [413, 196] on textarea "Type your message" at bounding box center [448, 197] width 79 height 7
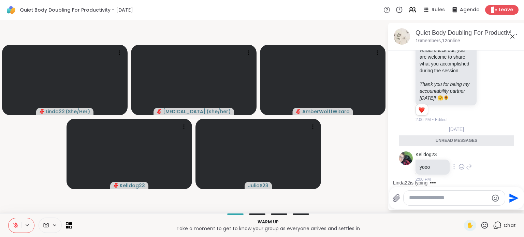
scroll to position [725, 0]
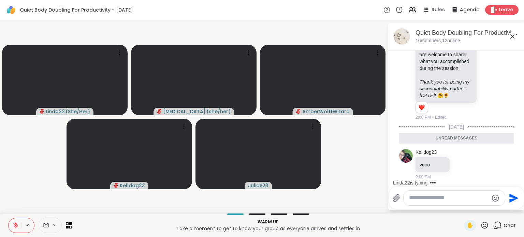
click at [430, 200] on textarea "Type your message" at bounding box center [448, 197] width 79 height 7
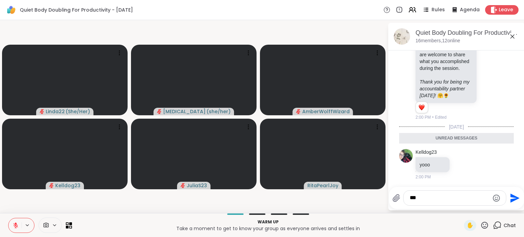
scroll to position [745, 0]
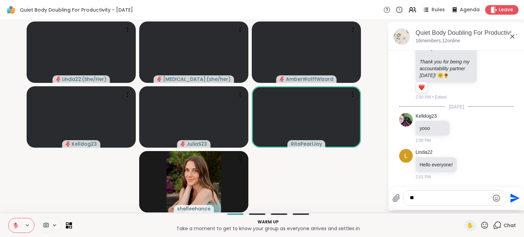
type textarea "*"
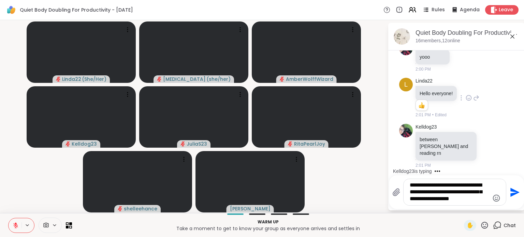
scroll to position [809, 0]
type textarea "**********"
click at [512, 192] on icon "Send" at bounding box center [514, 192] width 11 height 11
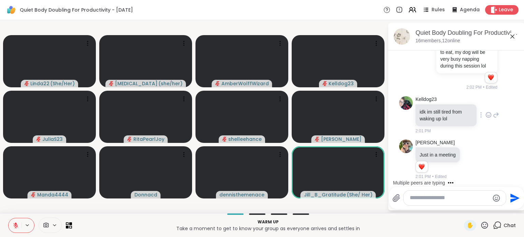
scroll to position [960, 0]
click at [485, 115] on icon at bounding box center [488, 115] width 6 height 7
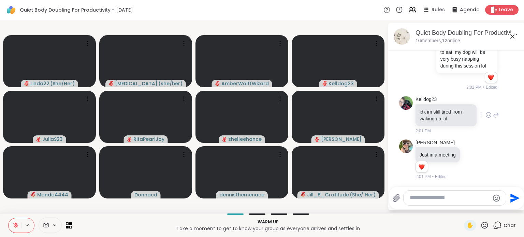
click at [493, 128] on div "Kelldog23 idk im still tired from waking up lol 2:01 PM" at bounding box center [456, 114] width 115 height 43
click at [493, 113] on icon at bounding box center [496, 115] width 6 height 8
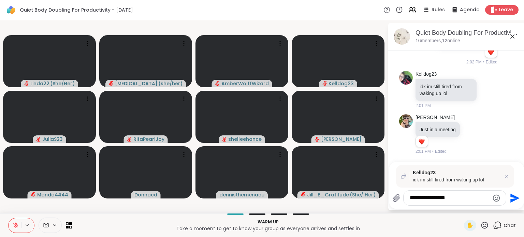
type textarea "**********"
click at [509, 197] on icon "Send" at bounding box center [514, 198] width 11 height 11
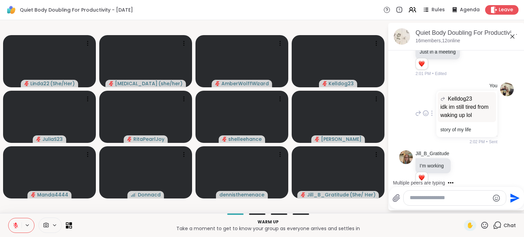
scroll to position [1074, 0]
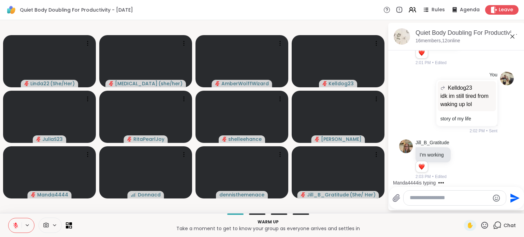
click at [126, 224] on p "Warm up" at bounding box center [268, 222] width 384 height 6
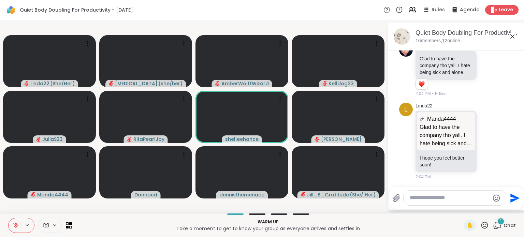
scroll to position [1416, 0]
click at [16, 222] on button at bounding box center [15, 225] width 13 height 14
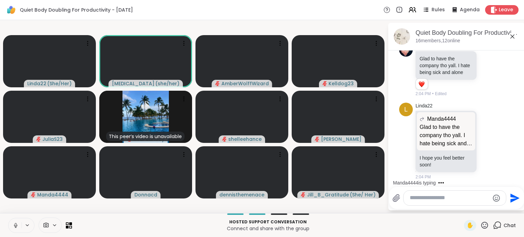
click at [12, 228] on button at bounding box center [15, 225] width 13 height 14
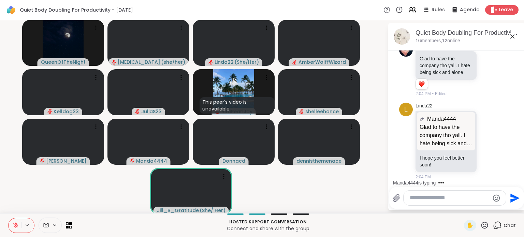
click at [14, 230] on button at bounding box center [15, 225] width 13 height 14
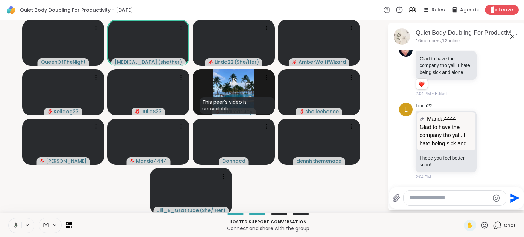
scroll to position [1452, 0]
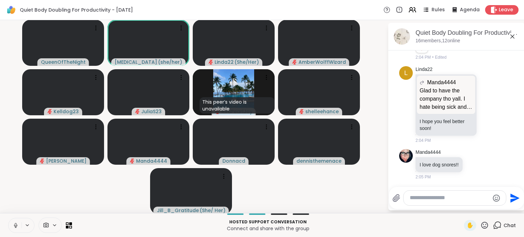
click at [15, 226] on icon at bounding box center [16, 225] width 6 height 6
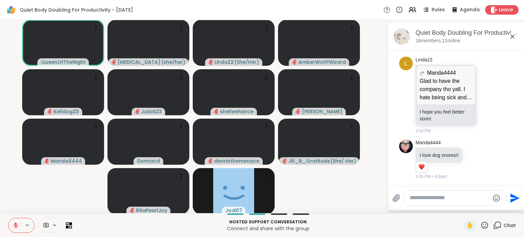
scroll to position [1462, 0]
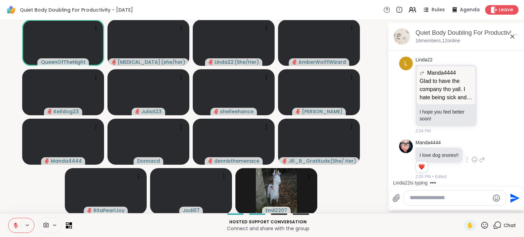
click at [471, 159] on icon at bounding box center [474, 159] width 6 height 7
click at [441, 147] on div "Select Reaction: Joy" at bounding box center [444, 149] width 6 height 6
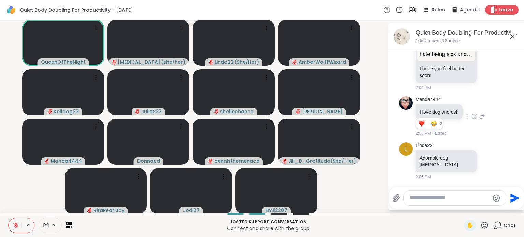
scroll to position [1505, 0]
click at [485, 163] on icon at bounding box center [488, 160] width 6 height 7
click at [485, 152] on div "Select Reaction: Heart" at bounding box center [488, 150] width 6 height 6
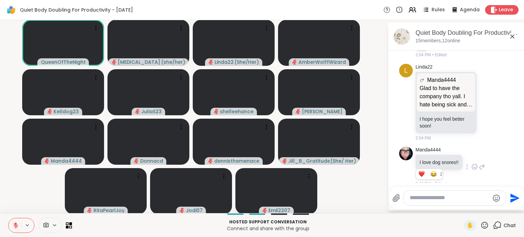
scroll to position [1349, 0]
click at [493, 35] on icon at bounding box center [496, 31] width 6 height 8
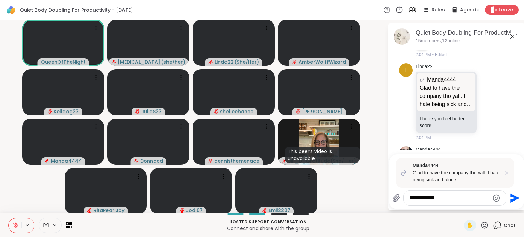
type textarea "**********"
click at [510, 198] on icon "Send" at bounding box center [514, 197] width 9 height 9
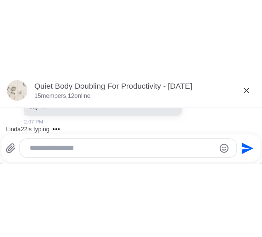
scroll to position [1070, 0]
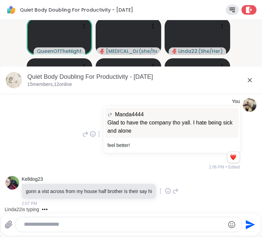
click at [245, 82] on icon at bounding box center [249, 80] width 8 height 8
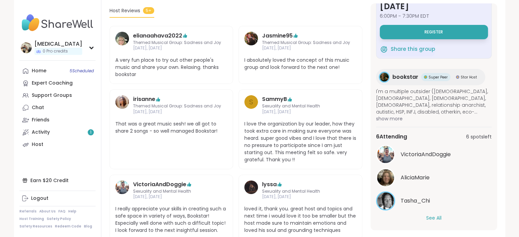
scroll to position [35, 0]
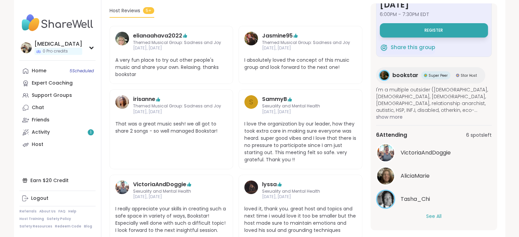
click at [432, 218] on button "See All" at bounding box center [433, 216] width 15 height 7
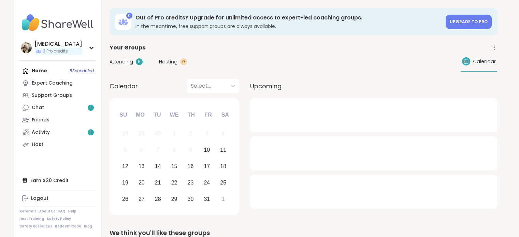
click at [130, 60] on span "Attending" at bounding box center [122, 61] width 24 height 7
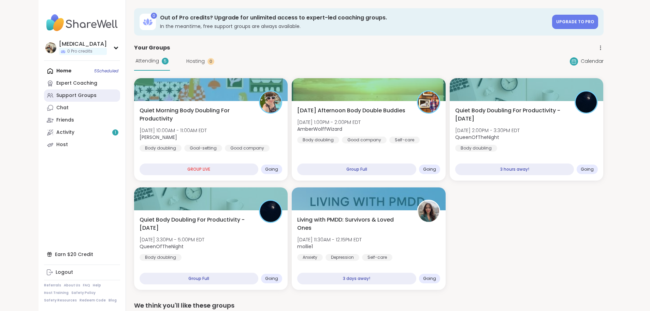
click at [57, 93] on link "Support Groups" at bounding box center [82, 95] width 76 height 12
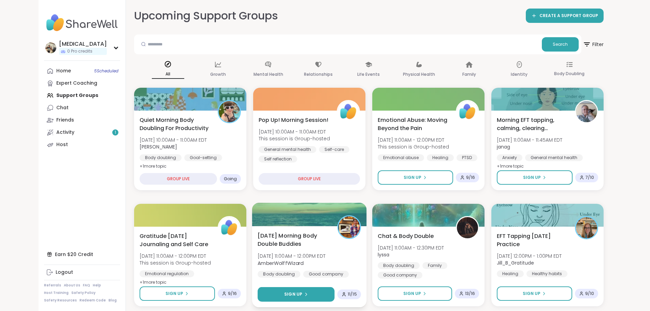
click at [302, 237] on button "Sign Up" at bounding box center [296, 294] width 77 height 15
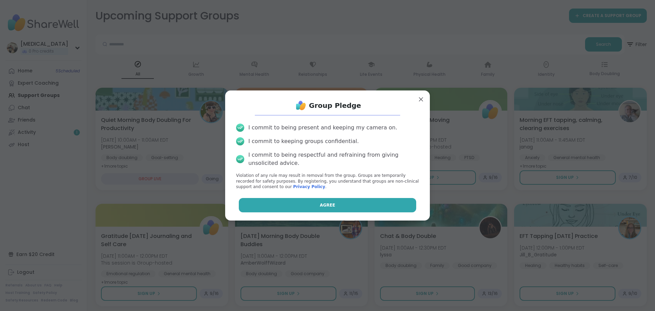
click at [322, 205] on span "Agree" at bounding box center [327, 205] width 15 height 6
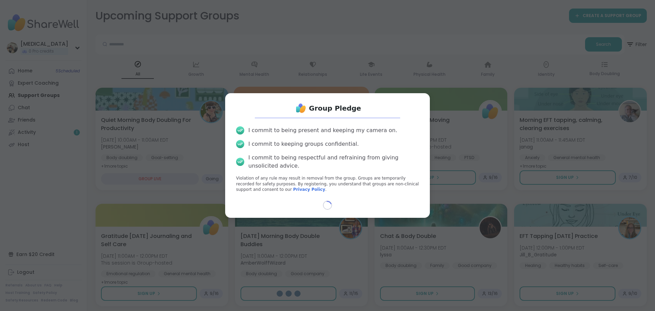
select select "**"
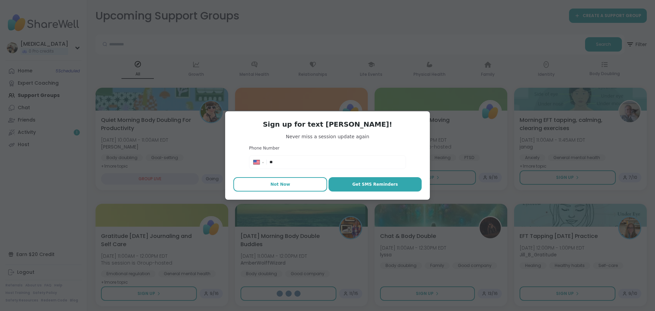
click at [296, 189] on button "Not Now" at bounding box center [280, 184] width 94 height 14
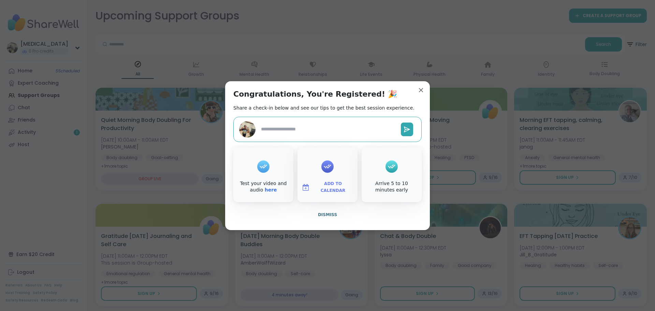
type textarea "*"
click at [319, 215] on span "Dismiss" at bounding box center [327, 214] width 19 height 5
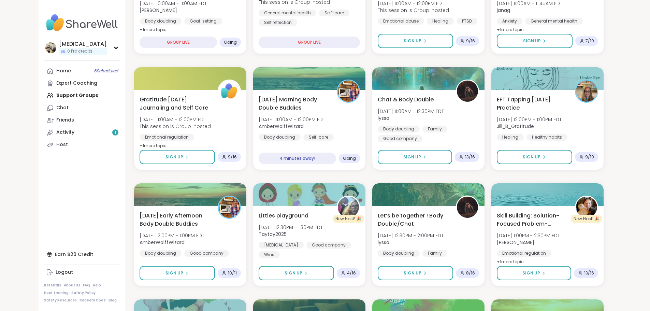
scroll to position [171, 0]
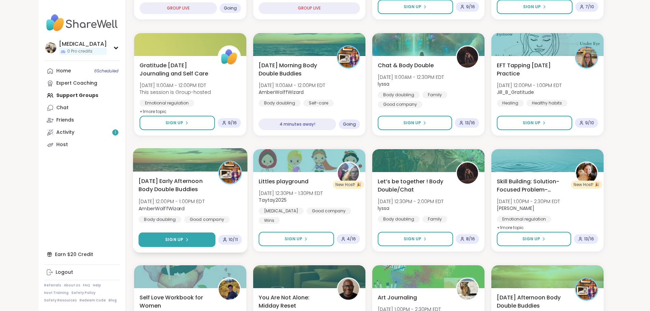
click at [165, 237] on div "Sign Up" at bounding box center [177, 239] width 24 height 6
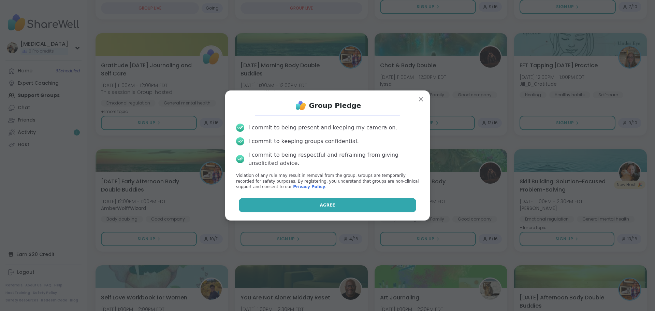
click at [289, 211] on button "Agree" at bounding box center [328, 205] width 178 height 14
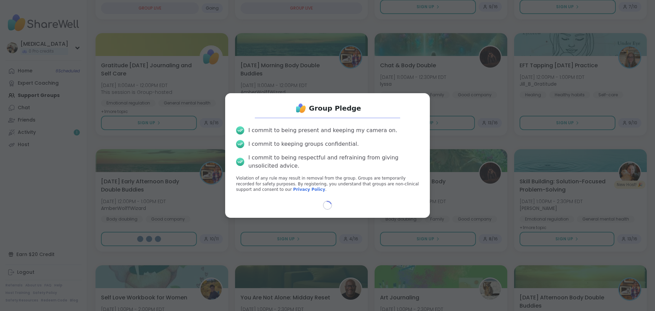
select select "**"
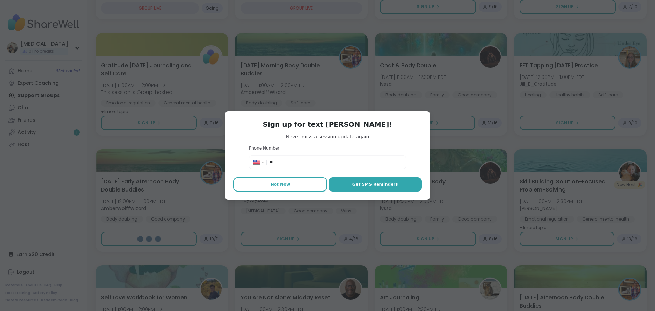
click at [295, 188] on button "Not Now" at bounding box center [280, 184] width 94 height 14
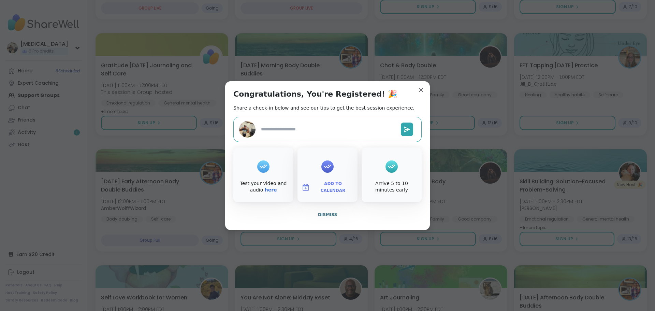
type textarea "*"
click at [332, 214] on span "Dismiss" at bounding box center [327, 214] width 19 height 5
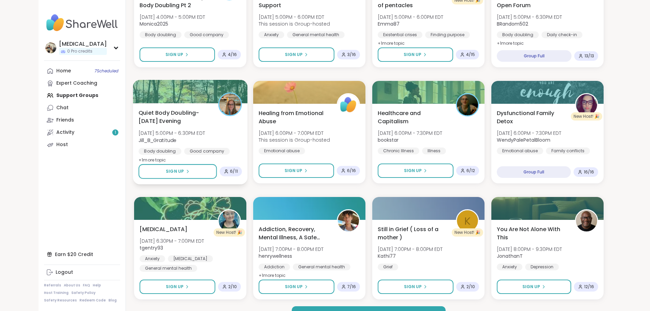
scroll to position [835, 0]
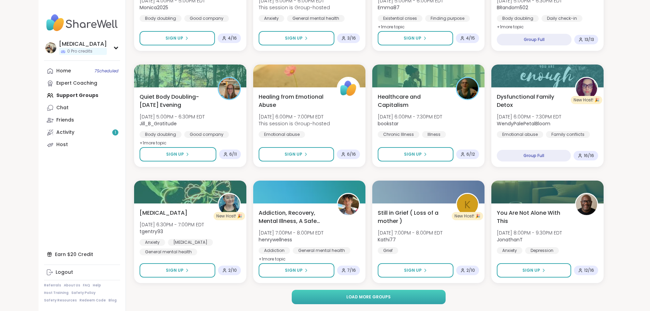
click at [399, 237] on button "Load more groups" at bounding box center [369, 297] width 154 height 14
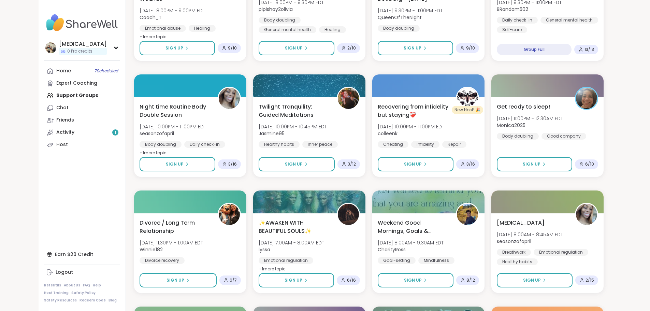
scroll to position [1176, 0]
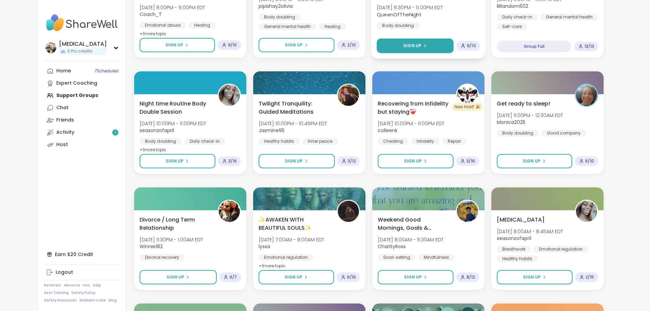
click at [410, 52] on button "Sign Up" at bounding box center [415, 46] width 77 height 15
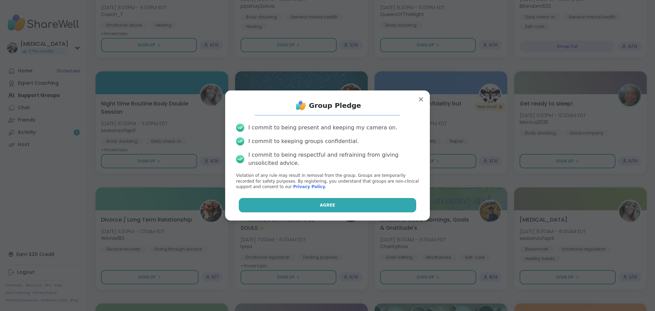
click at [373, 209] on button "Agree" at bounding box center [328, 205] width 178 height 14
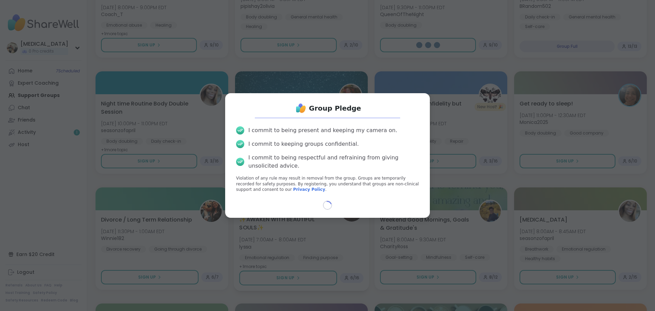
select select "**"
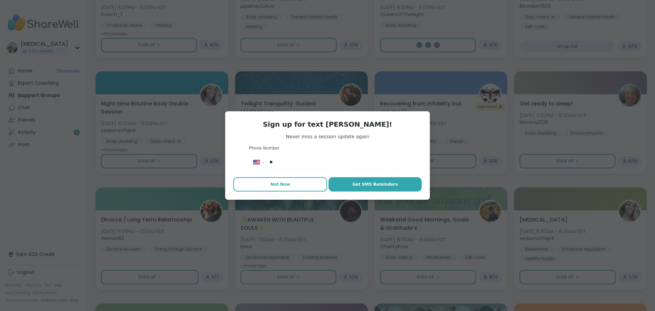
click at [289, 187] on button "Not Now" at bounding box center [280, 184] width 94 height 14
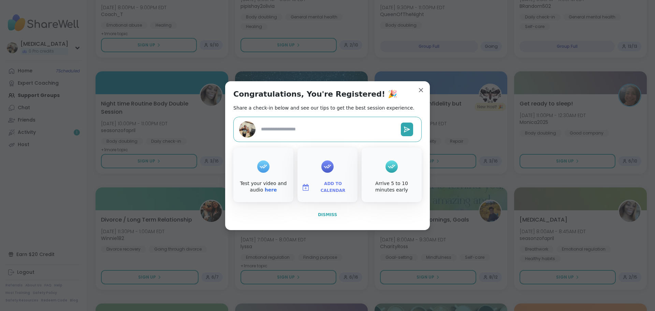
type textarea "*"
click at [320, 210] on button "Dismiss" at bounding box center [327, 214] width 188 height 14
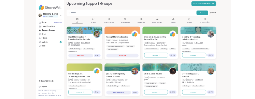
scroll to position [0, 0]
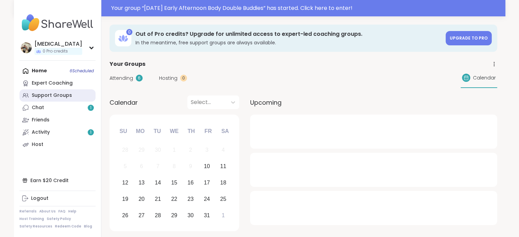
click at [63, 95] on div "Support Groups" at bounding box center [52, 95] width 40 height 7
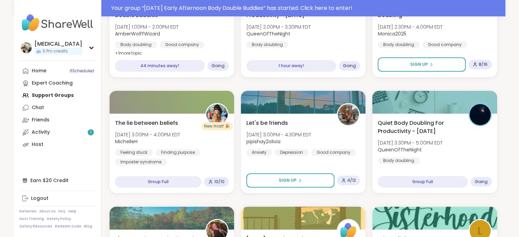
scroll to position [478, 0]
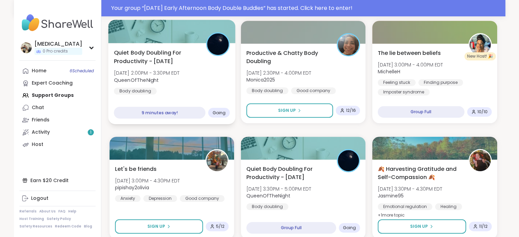
scroll to position [305, 0]
